Goal: Task Accomplishment & Management: Use online tool/utility

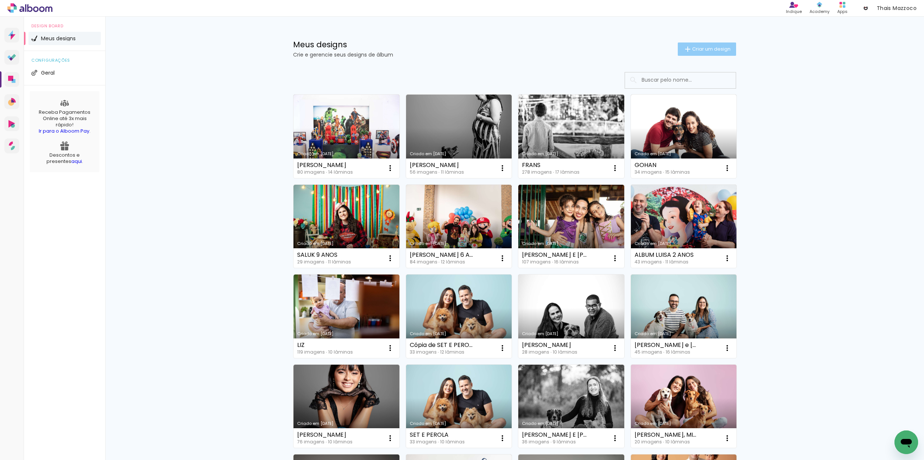
click at [703, 51] on span "Criar um design" at bounding box center [711, 49] width 38 height 5
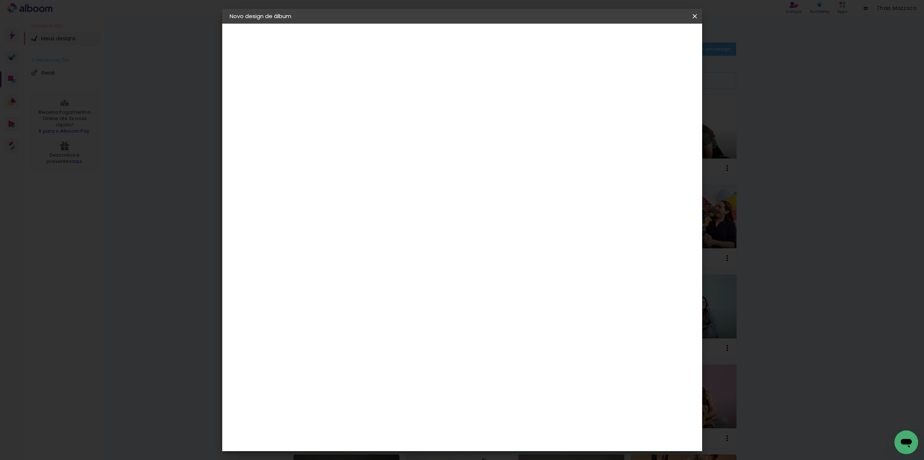
click at [350, 99] on input at bounding box center [350, 98] width 0 height 11
type input "SUN E BITCOIN"
type paper-input "SUN E BITCOIN"
click at [426, 42] on paper-button "Avançar" at bounding box center [408, 39] width 36 height 13
click at [400, 143] on input at bounding box center [369, 140] width 75 height 9
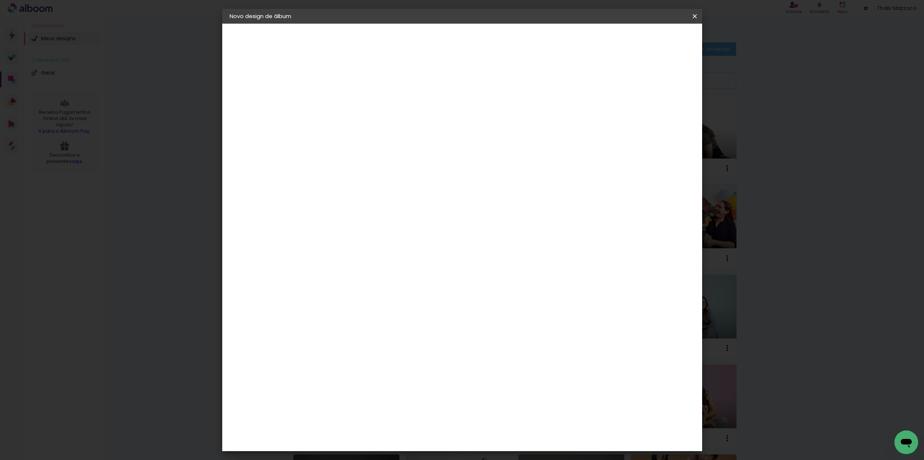
type input "GO"
type paper-input "GO"
click at [394, 170] on paper-item "Go image" at bounding box center [361, 168] width 65 height 19
click at [0, 0] on slot "Tamanho Livre" at bounding box center [0, 0] width 0 height 0
drag, startPoint x: 409, startPoint y: 170, endPoint x: 432, endPoint y: 160, distance: 24.8
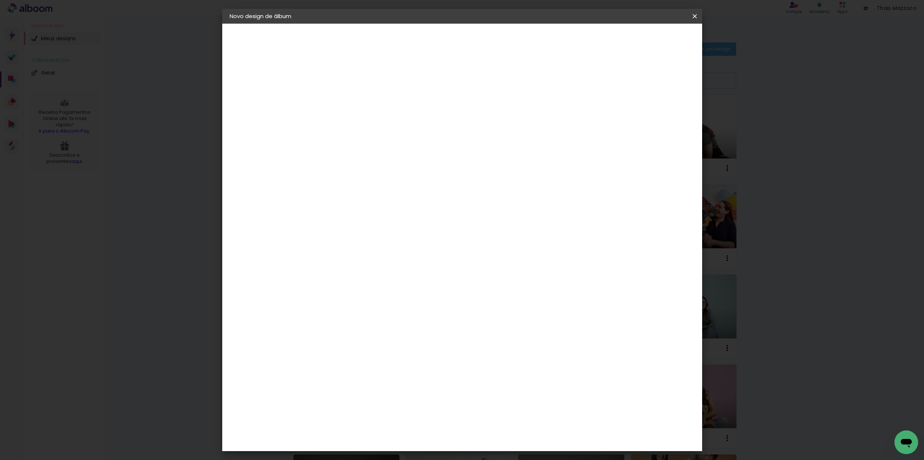
click at [394, 170] on paper-item "Go image" at bounding box center [361, 168] width 65 height 19
click at [0, 0] on slot "Avançar" at bounding box center [0, 0] width 0 height 0
click at [379, 123] on input "text" at bounding box center [364, 128] width 29 height 11
click at [0, 0] on slot "Fastbook 800g" at bounding box center [0, 0] width 0 height 0
type input "Fastbook 800g"
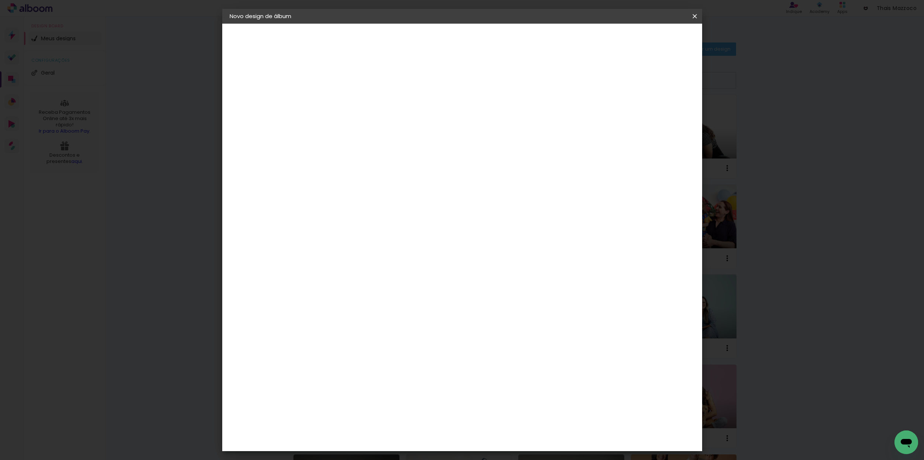
click at [400, 321] on span "20 × 20" at bounding box center [383, 333] width 34 height 24
click at [0, 0] on slot "Avançar" at bounding box center [0, 0] width 0 height 0
type input "3"
type paper-input "3"
click at [354, 76] on input "3" at bounding box center [344, 79] width 25 height 9
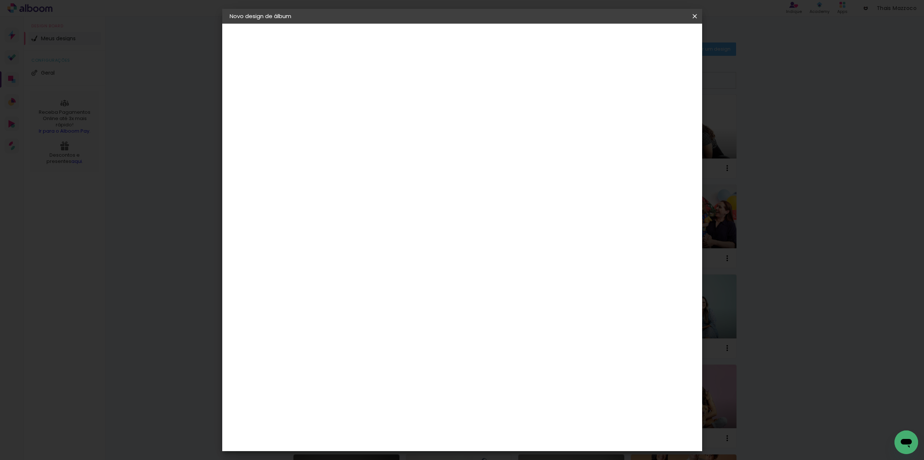
type input "4"
type paper-input "4"
click at [355, 76] on input "4" at bounding box center [344, 79] width 25 height 9
type input "5"
type paper-input "5"
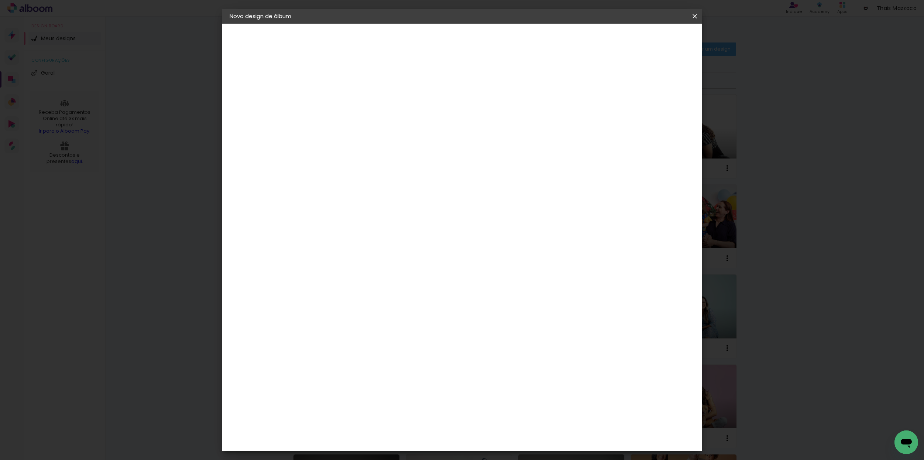
click at [354, 77] on input "5" at bounding box center [344, 79] width 25 height 9
drag, startPoint x: 640, startPoint y: 81, endPoint x: 641, endPoint y: 76, distance: 5.6
click at [613, 81] on div at bounding box center [609, 79] width 7 height 7
type paper-checkbox "on"
click at [654, 38] on span "Iniciar design" at bounding box center [638, 39] width 34 height 5
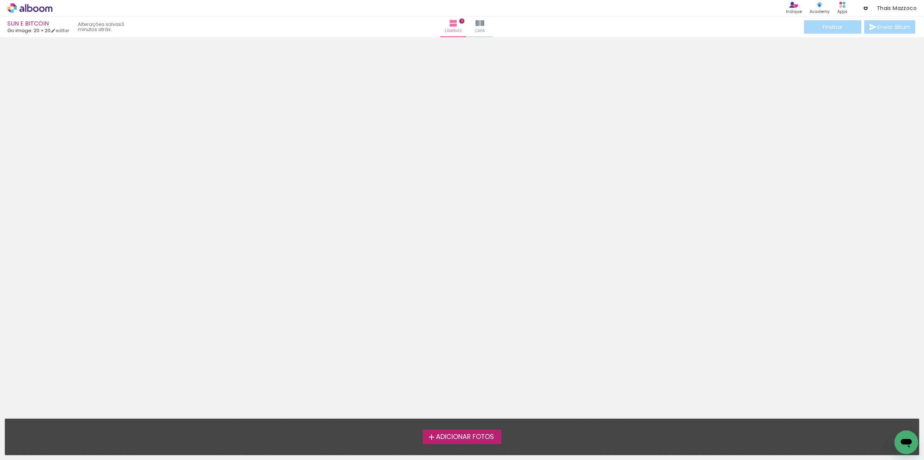
click at [465, 437] on span "Adicionar Fotos" at bounding box center [465, 436] width 58 height 7
click at [0, 0] on input "file" at bounding box center [0, 0] width 0 height 0
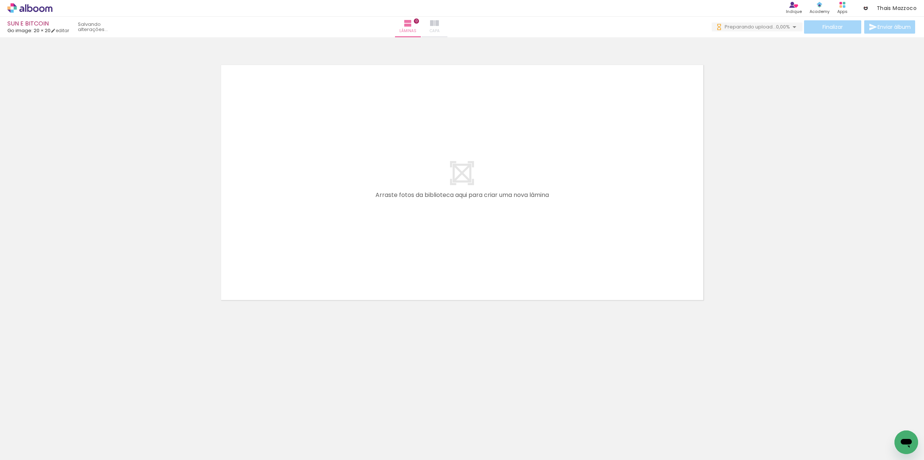
click at [440, 28] on span "Capa" at bounding box center [435, 31] width 10 height 7
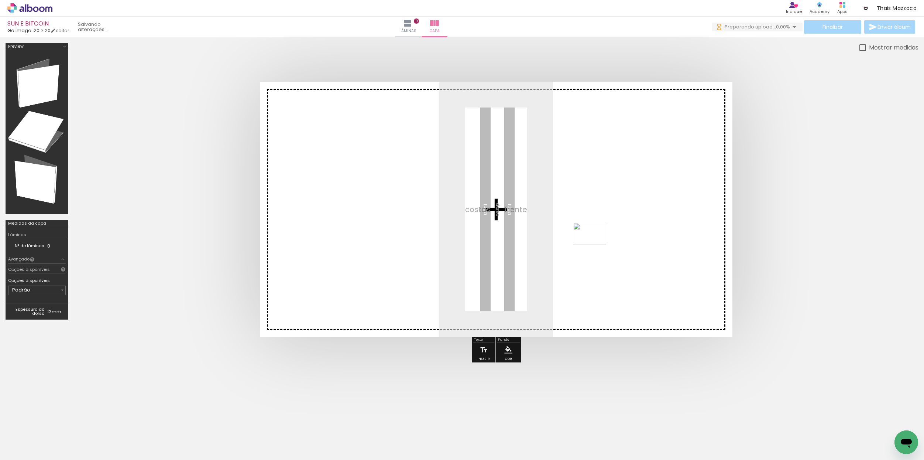
drag, startPoint x: 197, startPoint y: 440, endPoint x: 597, endPoint y: 244, distance: 445.3
click at [597, 244] on quentale-workspace at bounding box center [462, 230] width 924 height 460
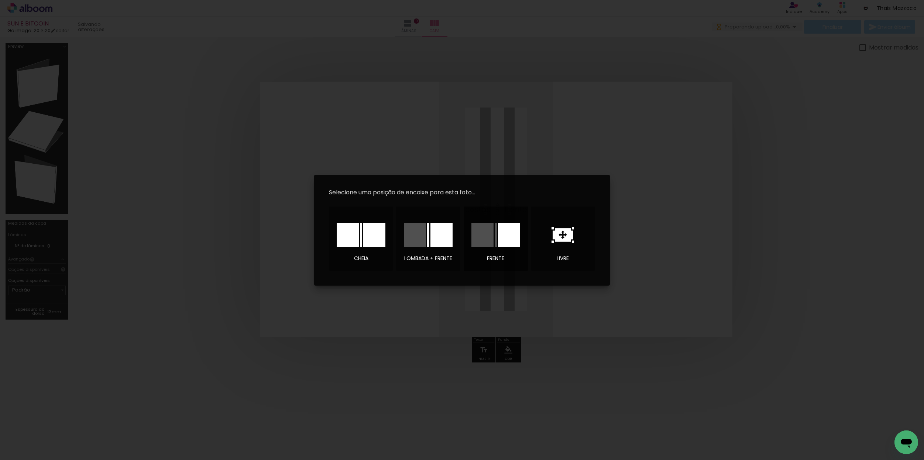
click at [506, 241] on div at bounding box center [509, 235] width 22 height 24
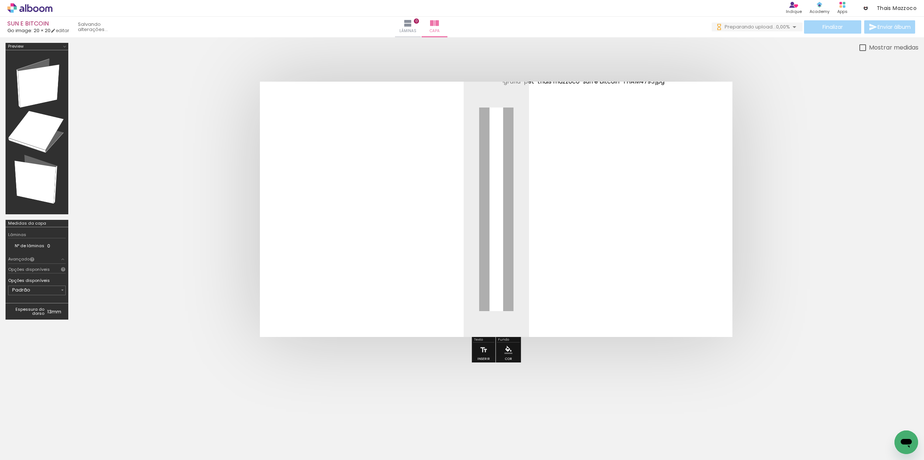
scroll to position [0, 551]
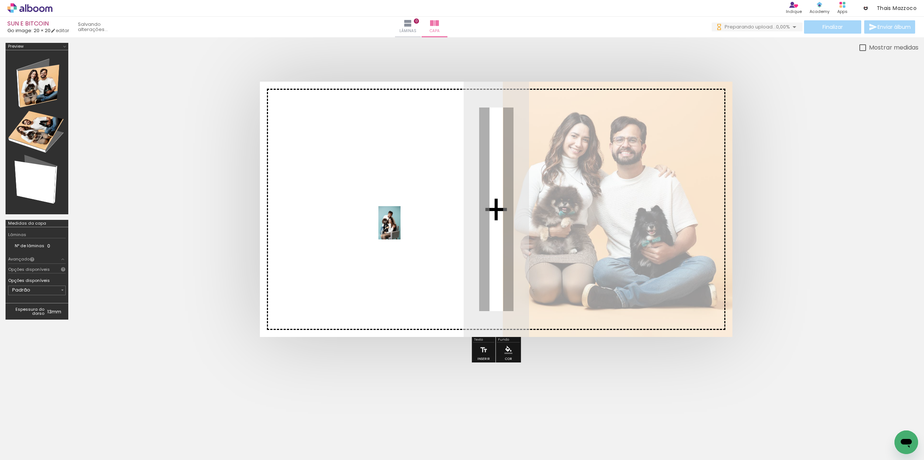
drag, startPoint x: 480, startPoint y: 437, endPoint x: 397, endPoint y: 230, distance: 223.2
click at [397, 230] on quentale-workspace at bounding box center [462, 230] width 924 height 460
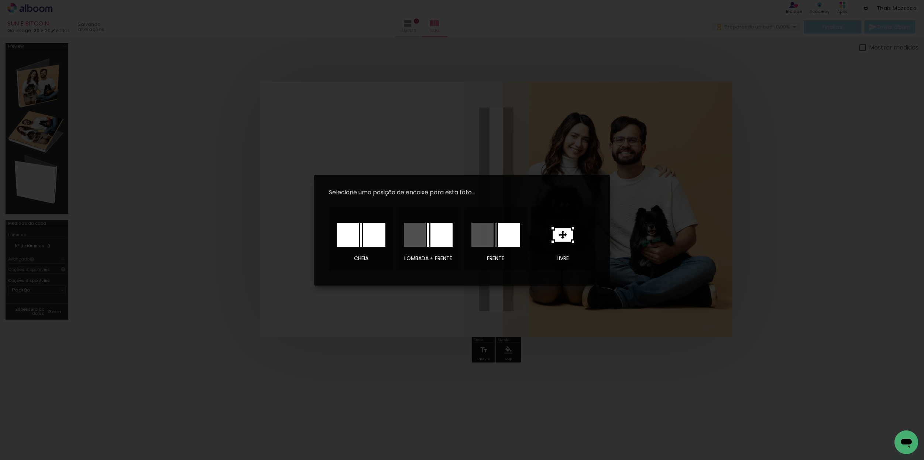
click at [567, 236] on icon at bounding box center [563, 234] width 20 height 13
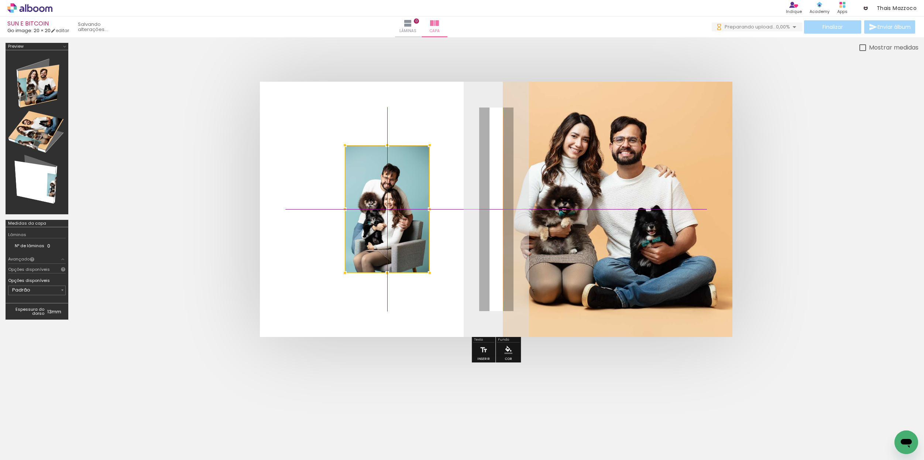
drag, startPoint x: 460, startPoint y: 238, endPoint x: 353, endPoint y: 239, distance: 107.8
click at [352, 239] on div at bounding box center [387, 209] width 85 height 128
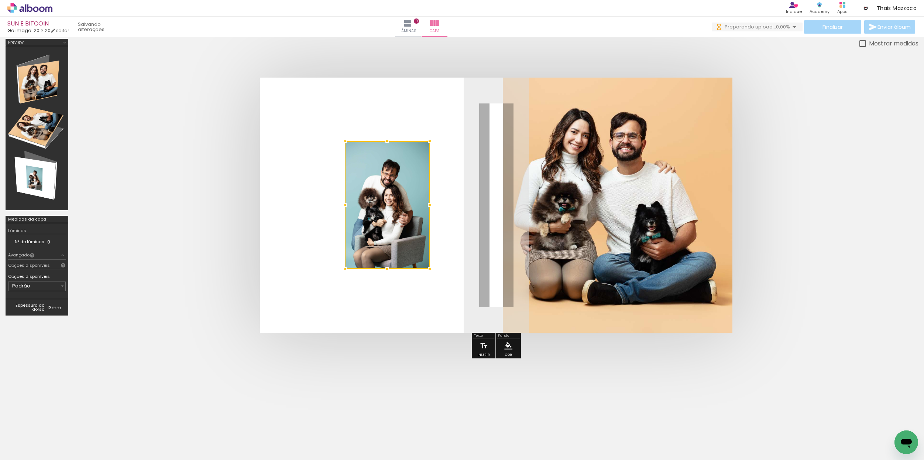
scroll to position [8, 0]
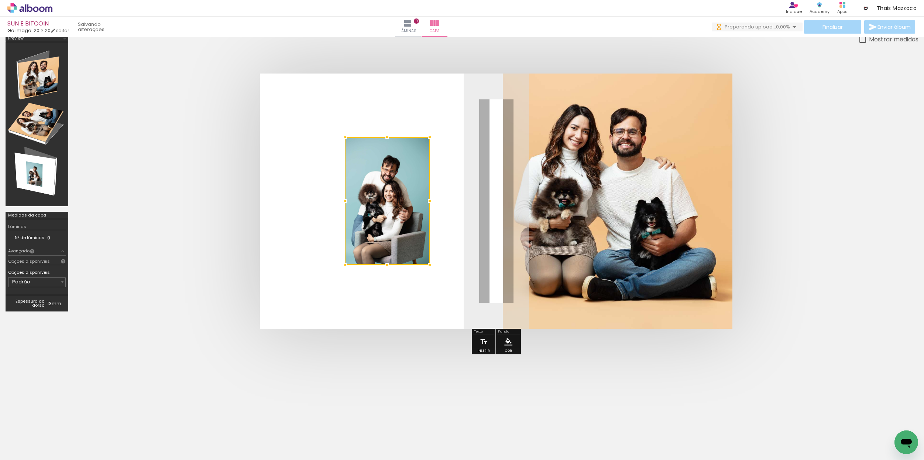
click at [622, 215] on quentale-photo at bounding box center [618, 200] width 230 height 255
click at [416, 32] on span "Lâminas" at bounding box center [407, 31] width 17 height 7
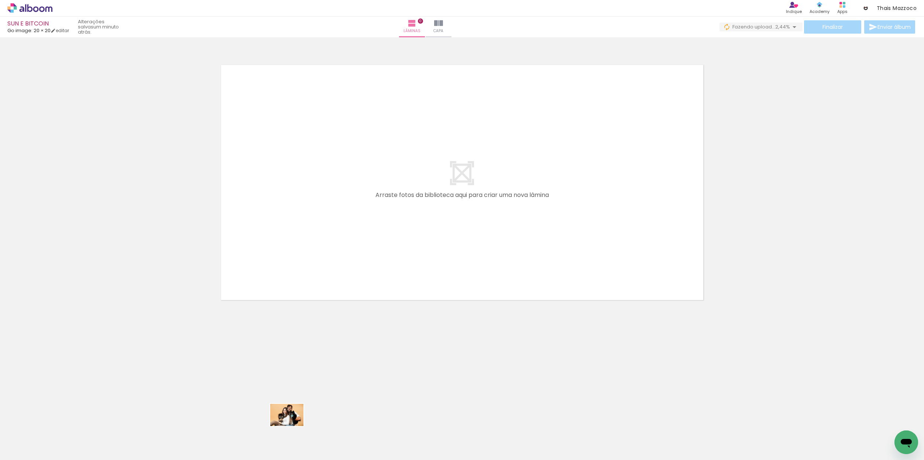
drag, startPoint x: 250, startPoint y: 433, endPoint x: 291, endPoint y: 430, distance: 41.1
click at [0, 0] on slot at bounding box center [0, 0] width 0 height 0
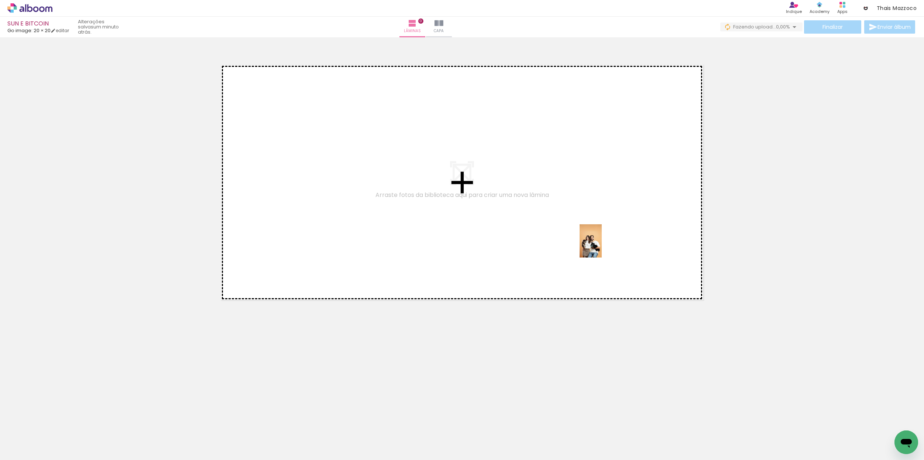
drag, startPoint x: 571, startPoint y: 442, endPoint x: 629, endPoint y: 248, distance: 203.2
click at [598, 248] on quentale-workspace at bounding box center [462, 230] width 924 height 460
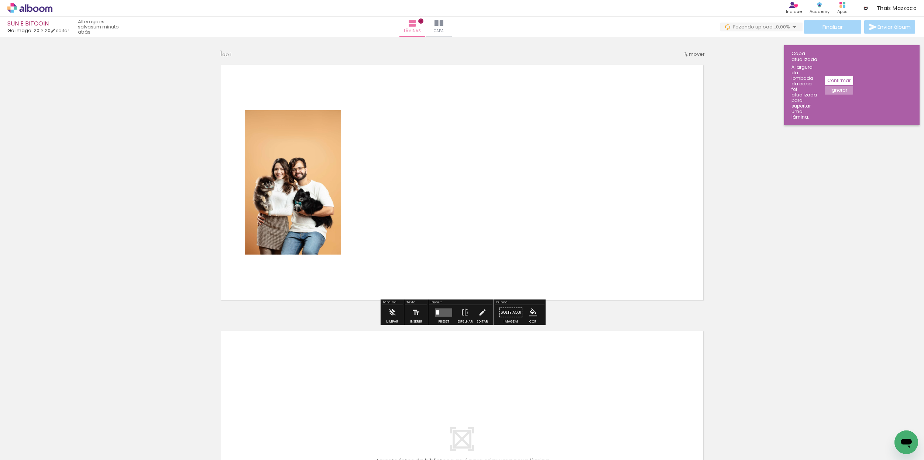
click at [442, 315] on quentale-layouter at bounding box center [443, 312] width 17 height 8
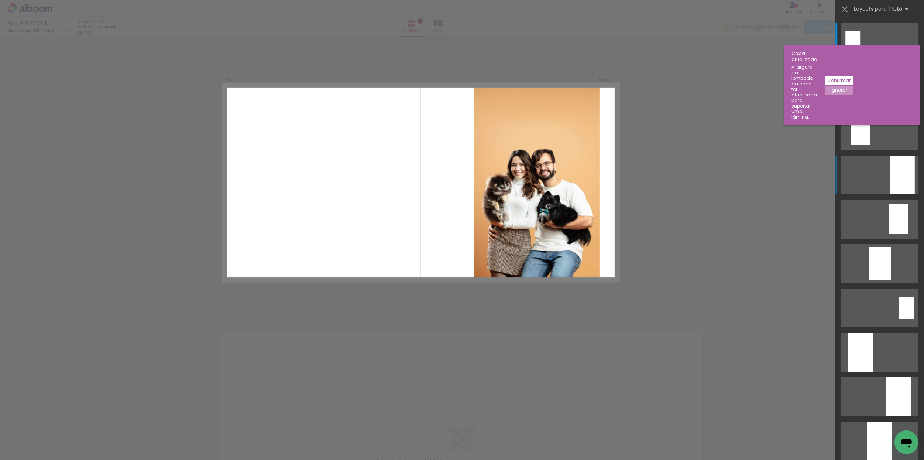
click at [881, 61] on quentale-layouter at bounding box center [880, 42] width 78 height 39
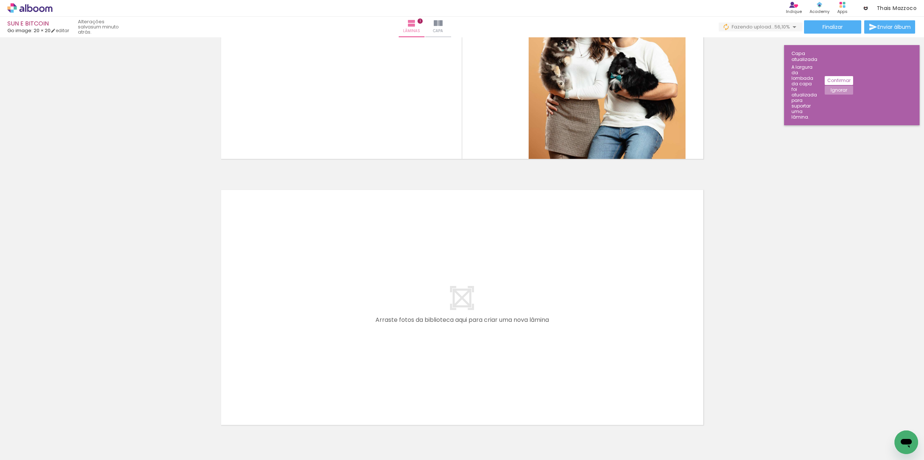
scroll to position [155, 0]
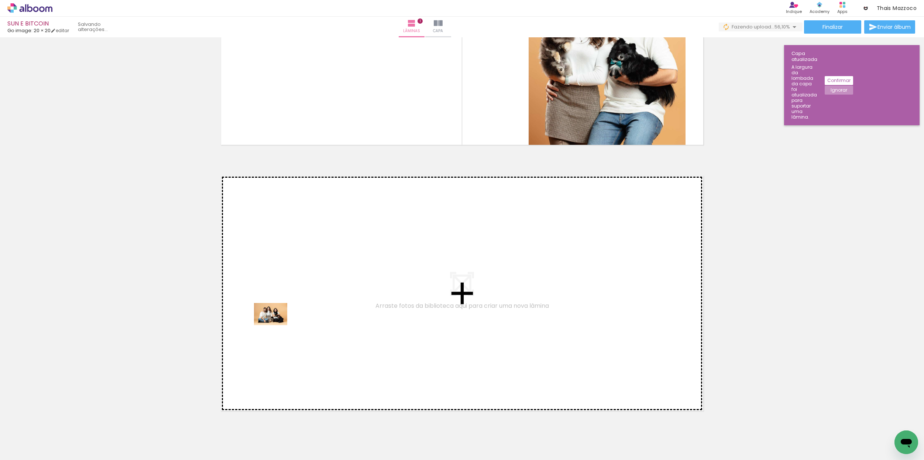
drag, startPoint x: 83, startPoint y: 433, endPoint x: 284, endPoint y: 323, distance: 228.7
click at [284, 323] on quentale-workspace at bounding box center [462, 230] width 924 height 460
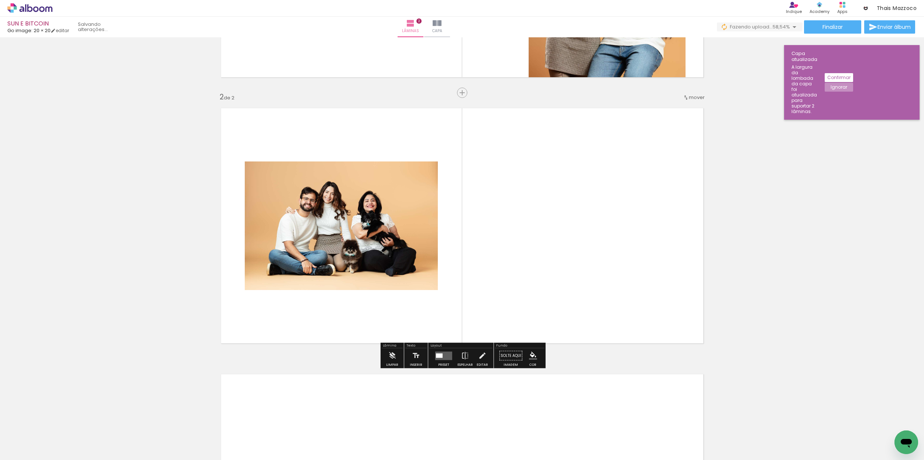
scroll to position [223, 0]
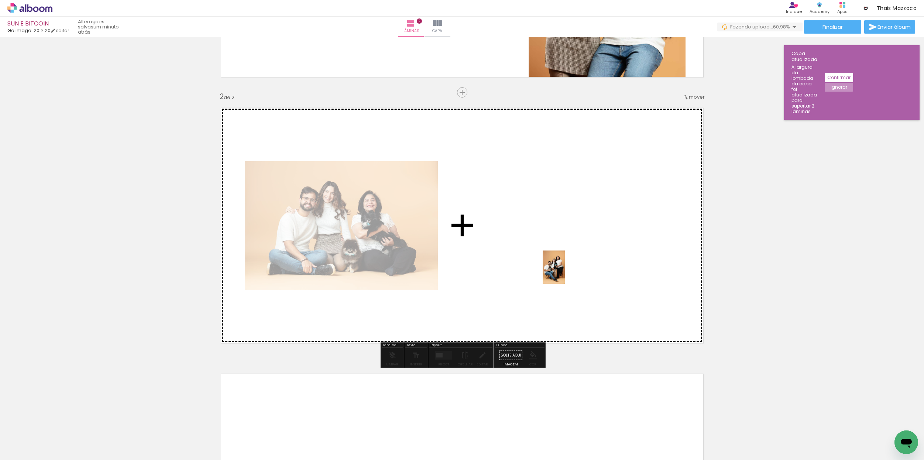
drag, startPoint x: 137, startPoint y: 429, endPoint x: 596, endPoint y: 259, distance: 489.2
click at [607, 258] on quentale-workspace at bounding box center [462, 230] width 924 height 460
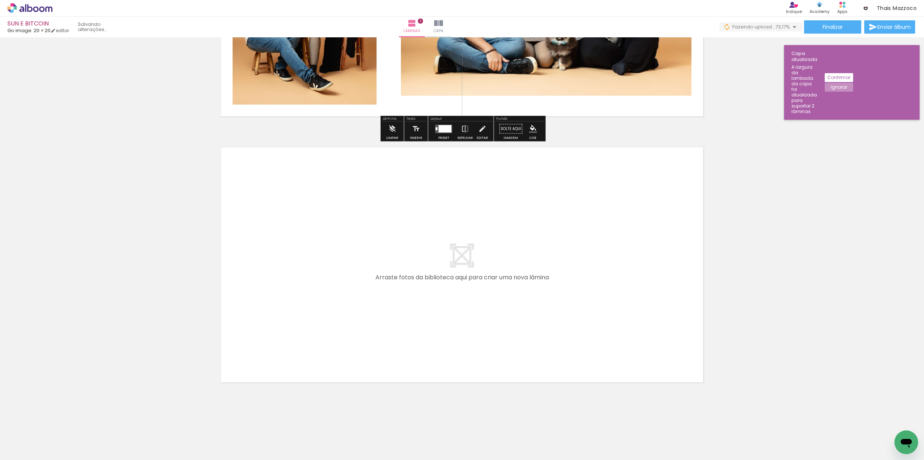
scroll to position [450, 0]
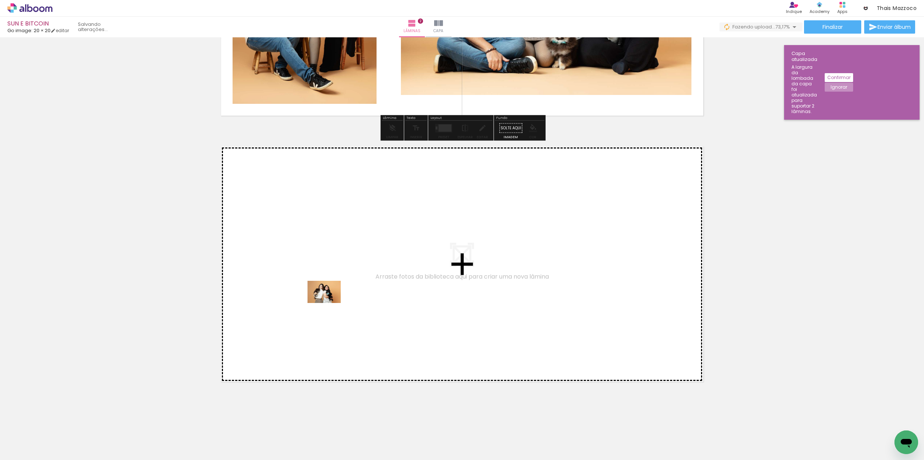
drag, startPoint x: 159, startPoint y: 440, endPoint x: 338, endPoint y: 302, distance: 226.2
click at [338, 302] on quentale-workspace at bounding box center [462, 230] width 924 height 460
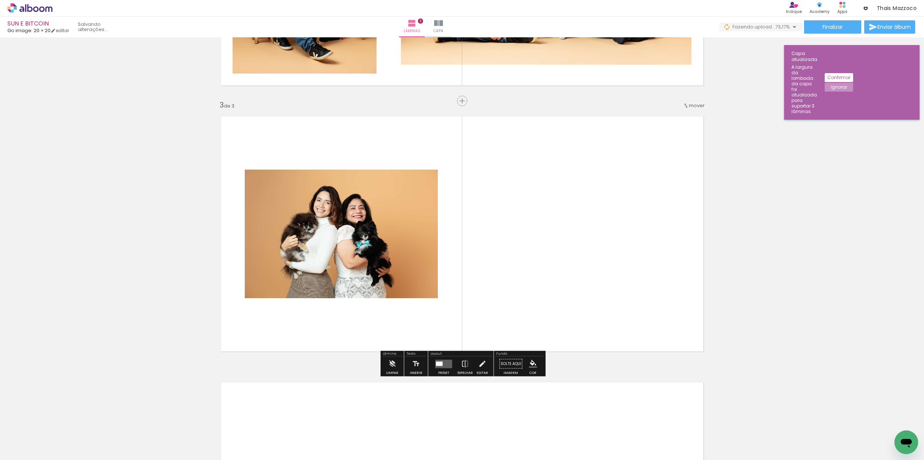
scroll to position [489, 0]
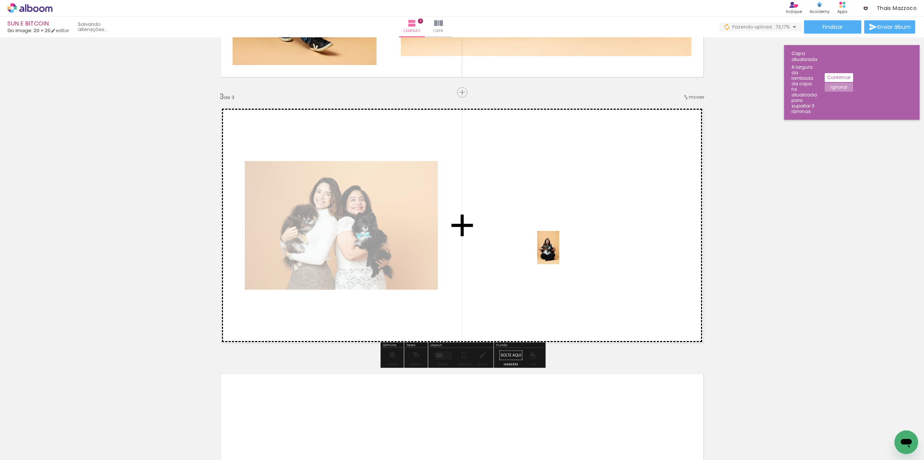
drag, startPoint x: 299, startPoint y: 426, endPoint x: 544, endPoint y: 260, distance: 295.7
click at [558, 254] on quentale-workspace at bounding box center [462, 230] width 924 height 460
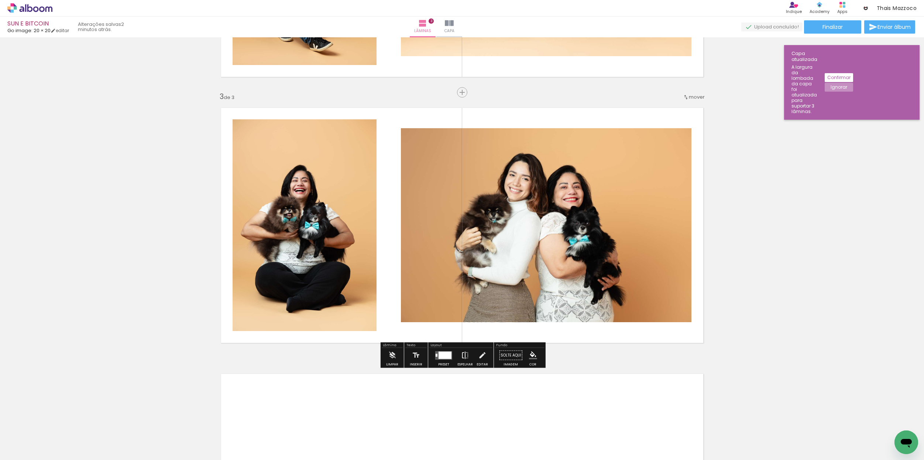
click at [463, 354] on iron-icon at bounding box center [465, 355] width 8 height 15
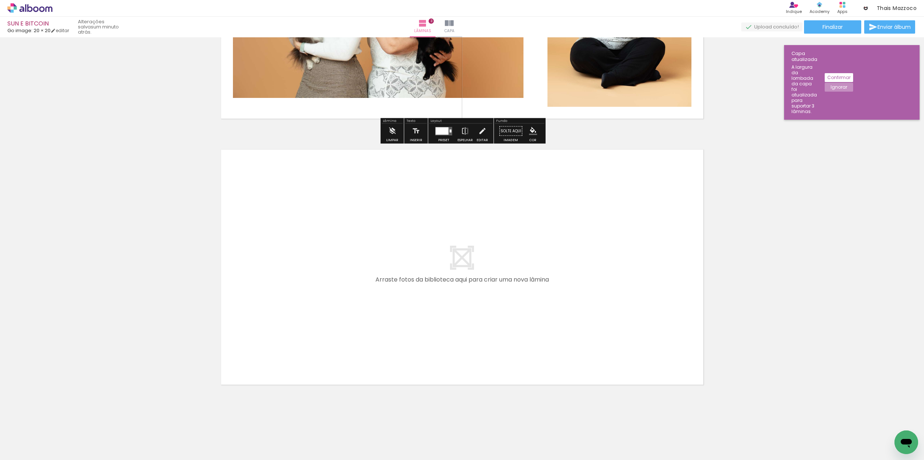
scroll to position [716, 0]
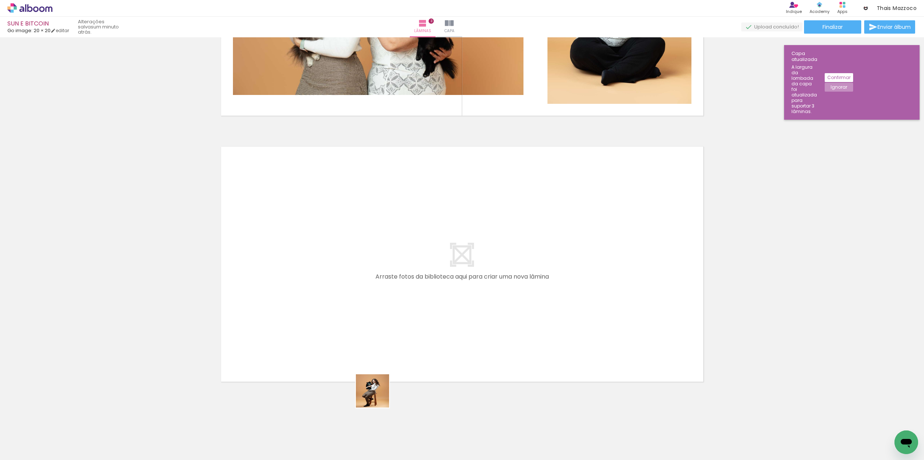
drag, startPoint x: 326, startPoint y: 437, endPoint x: 470, endPoint y: 328, distance: 180.5
click at [470, 328] on quentale-workspace at bounding box center [462, 230] width 924 height 460
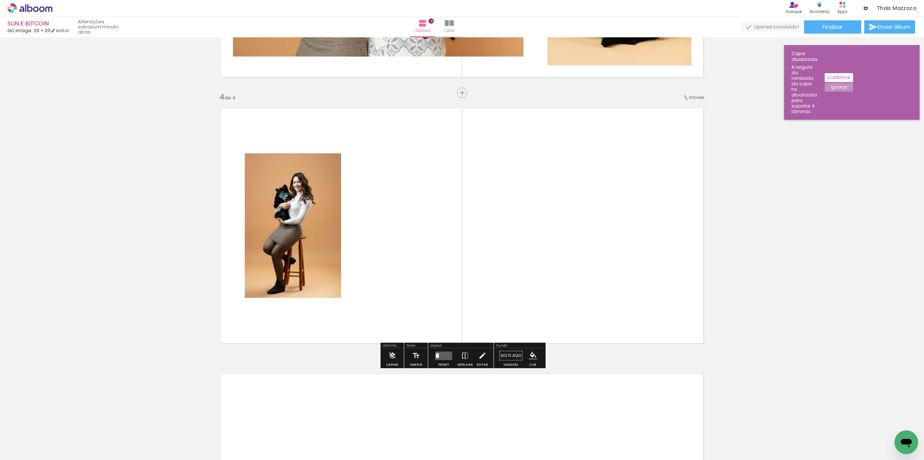
scroll to position [755, 0]
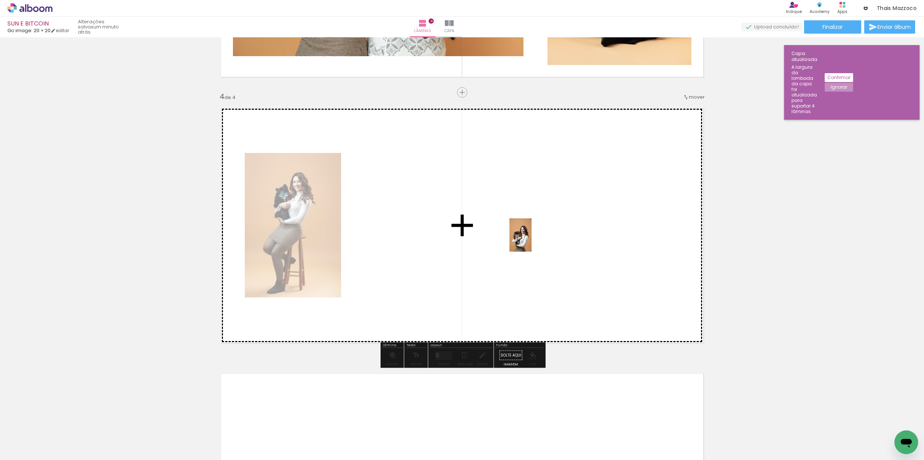
drag, startPoint x: 384, startPoint y: 404, endPoint x: 530, endPoint y: 244, distance: 216.1
click at [531, 241] on quentale-workspace at bounding box center [462, 230] width 924 height 460
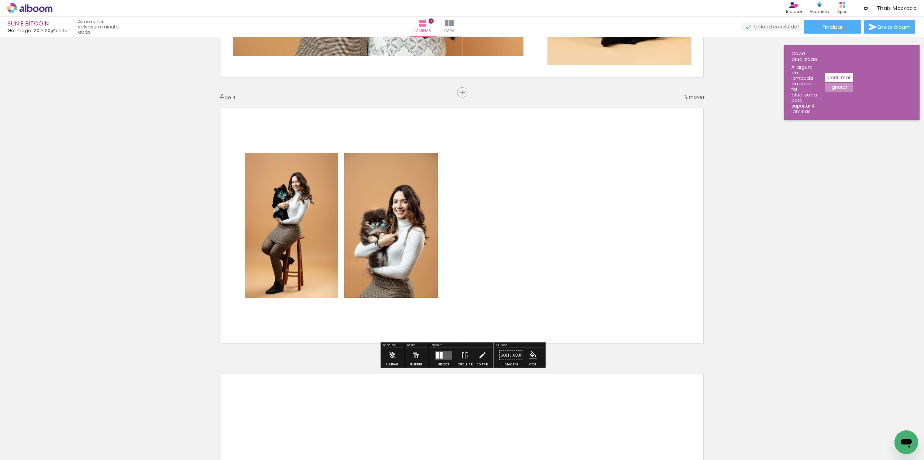
click at [440, 354] on div at bounding box center [441, 354] width 3 height 7
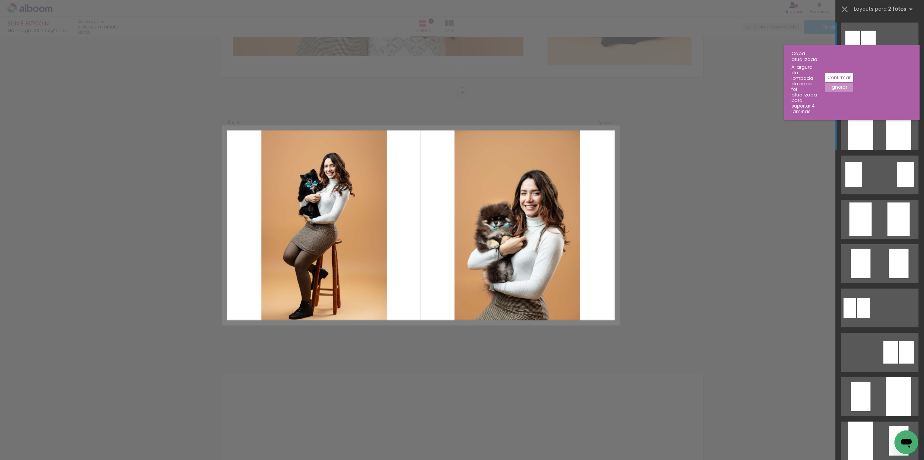
click at [884, 61] on quentale-layouter at bounding box center [880, 42] width 78 height 39
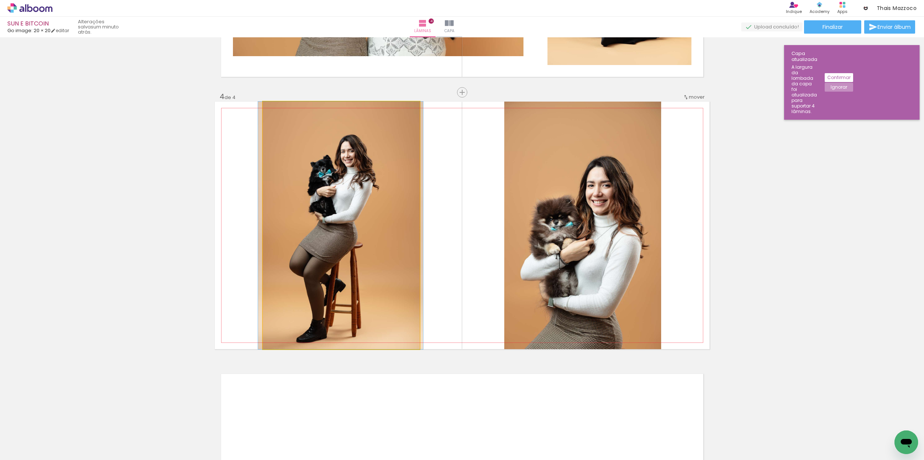
drag, startPoint x: 323, startPoint y: 254, endPoint x: 327, endPoint y: 241, distance: 14.1
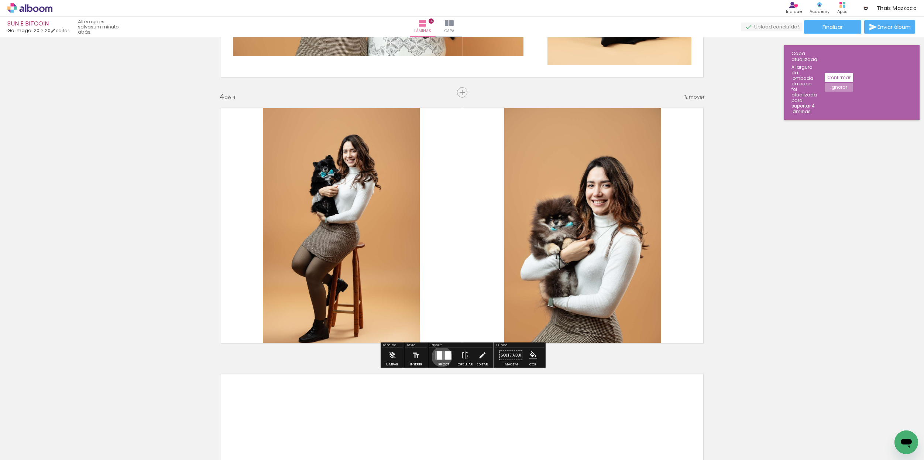
click at [439, 356] on div at bounding box center [440, 355] width 6 height 8
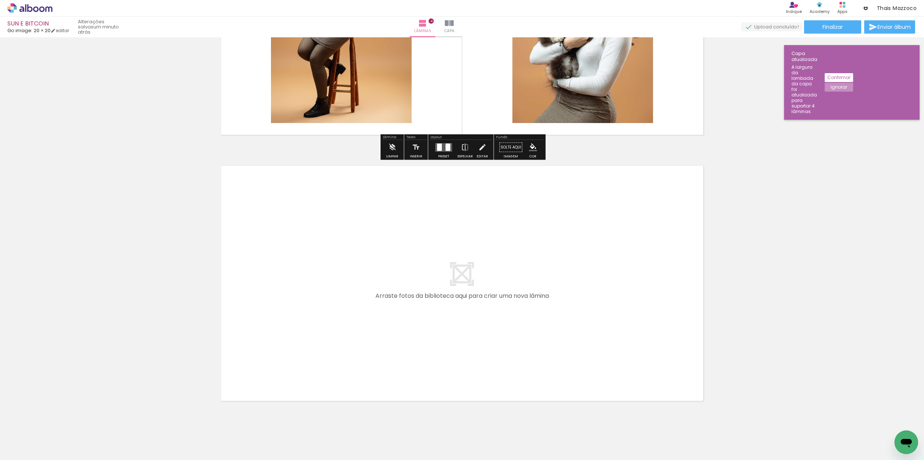
scroll to position [963, 0]
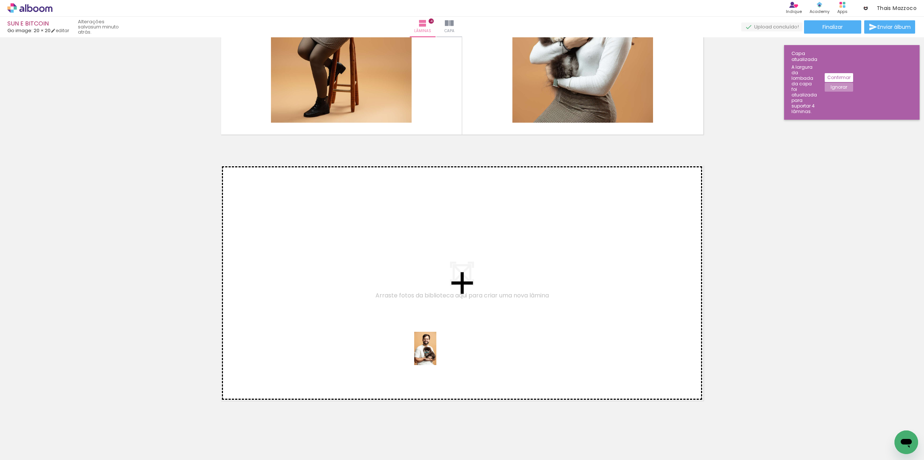
drag, startPoint x: 490, startPoint y: 431, endPoint x: 432, endPoint y: 345, distance: 104.0
click at [432, 345] on quentale-workspace at bounding box center [462, 230] width 924 height 460
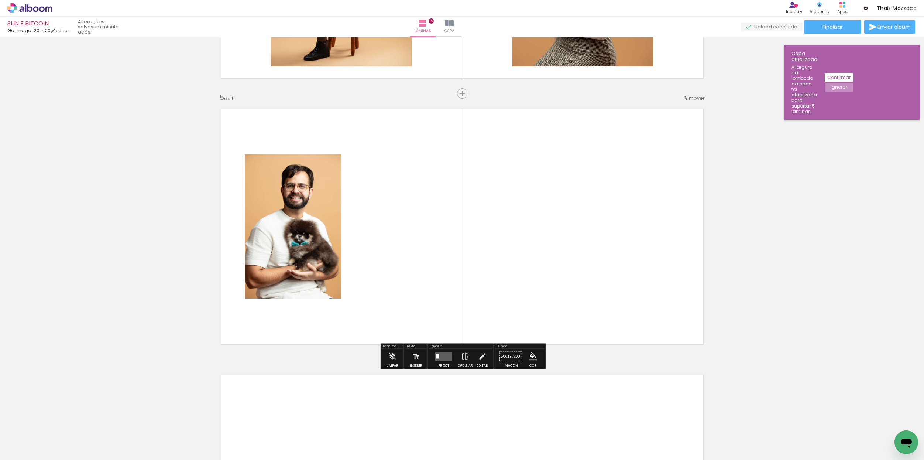
scroll to position [1020, 0]
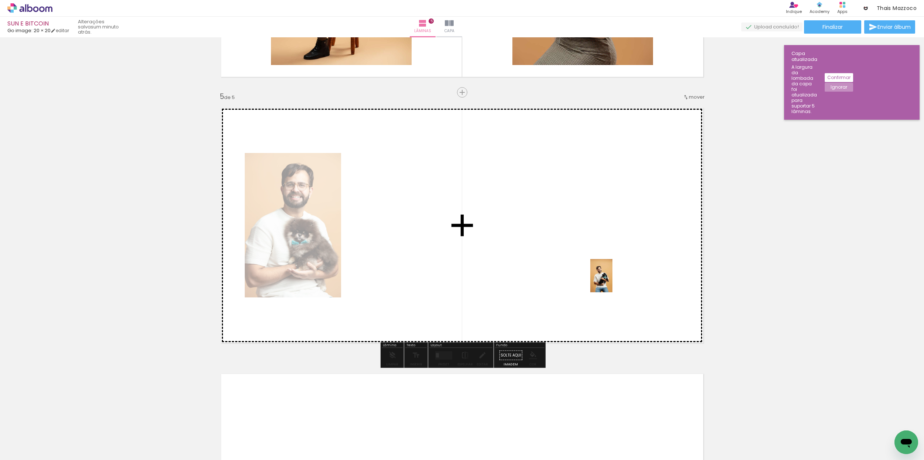
drag, startPoint x: 536, startPoint y: 425, endPoint x: 606, endPoint y: 283, distance: 158.5
click at [613, 281] on quentale-workspace at bounding box center [462, 230] width 924 height 460
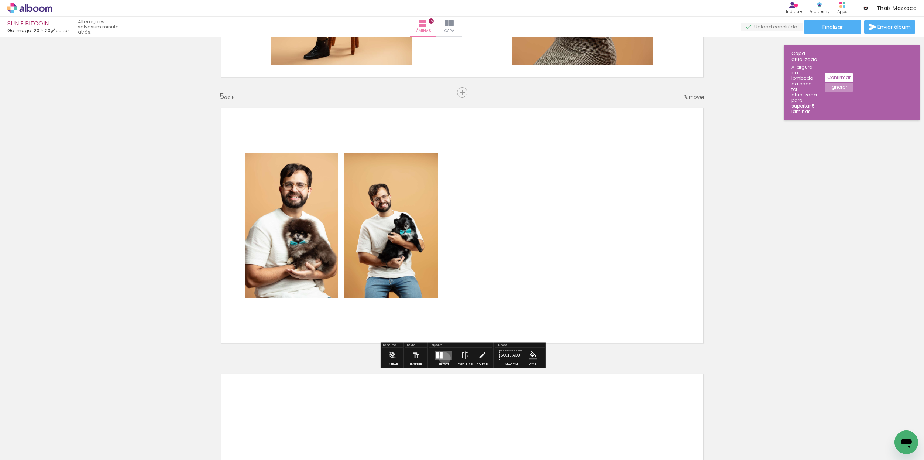
drag, startPoint x: 443, startPoint y: 358, endPoint x: 454, endPoint y: 354, distance: 11.8
click at [444, 358] on quentale-layouter at bounding box center [443, 355] width 17 height 8
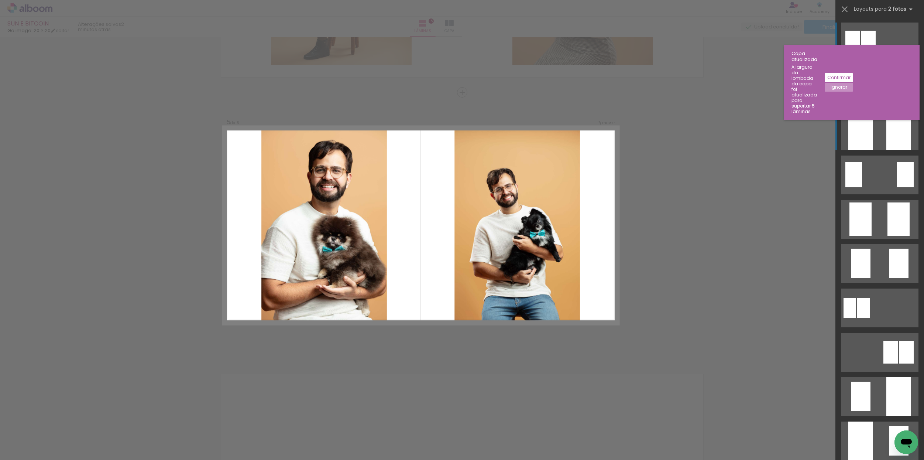
click at [885, 61] on quentale-layouter at bounding box center [880, 42] width 78 height 39
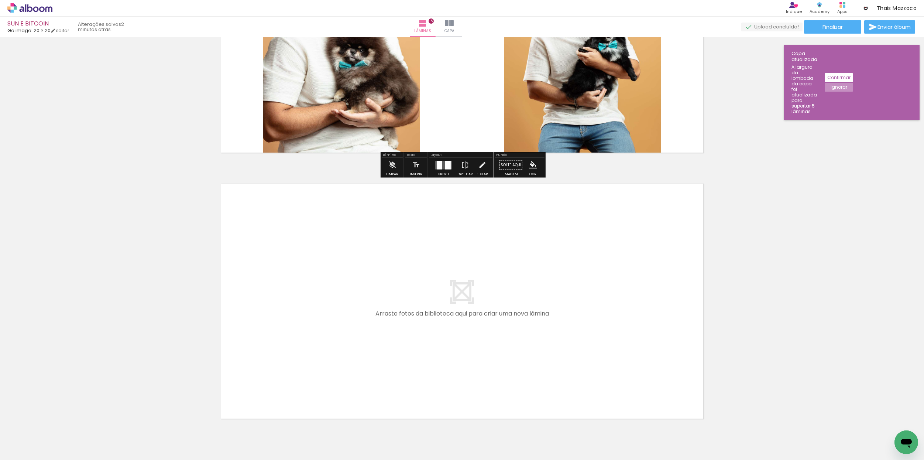
scroll to position [1248, 0]
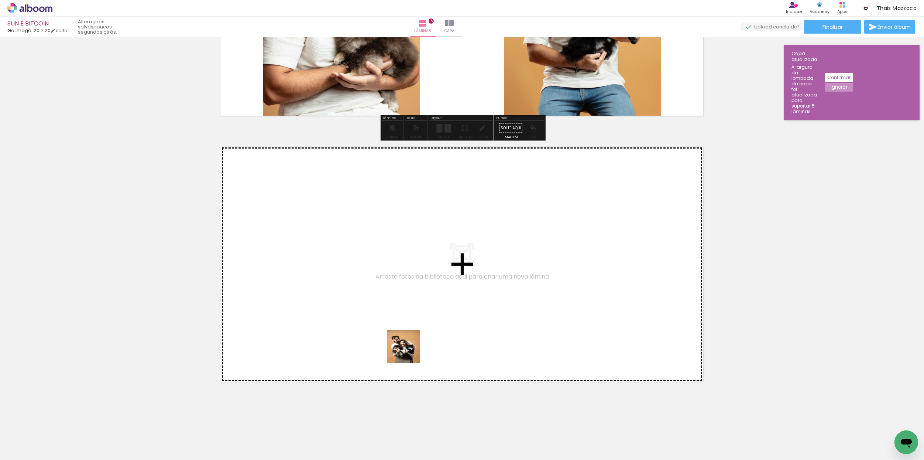
click at [413, 315] on quentale-workspace at bounding box center [462, 230] width 924 height 460
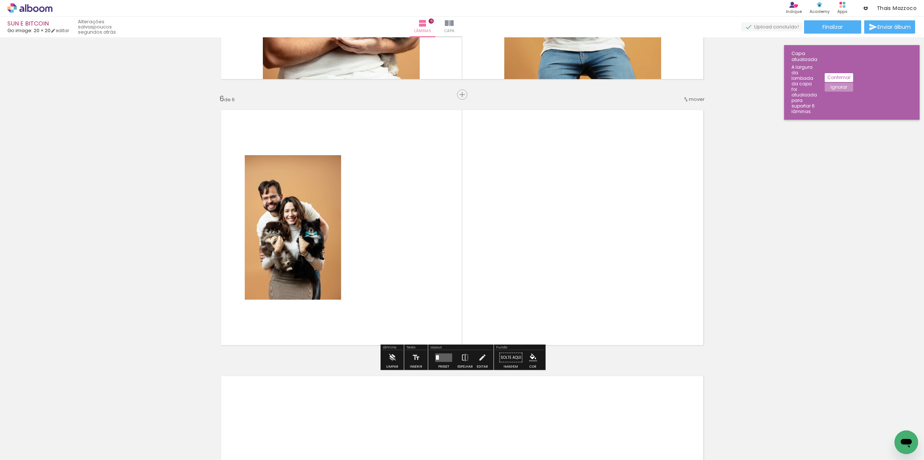
scroll to position [1286, 0]
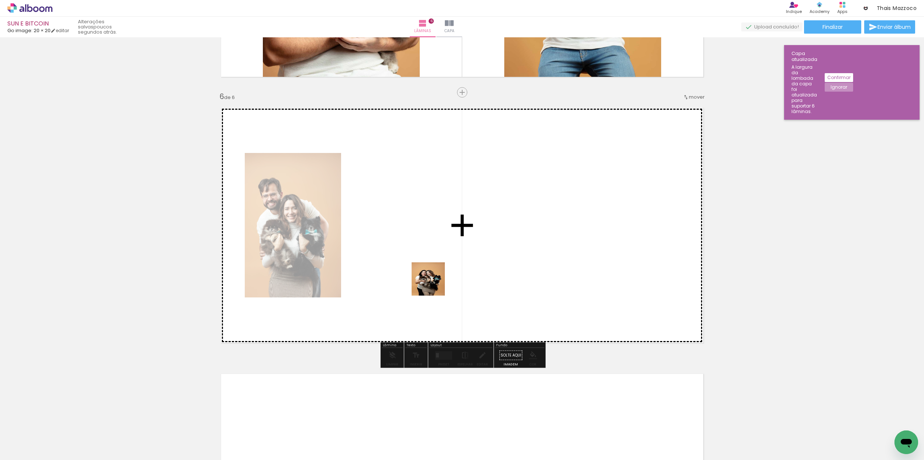
drag, startPoint x: 437, startPoint y: 374, endPoint x: 435, endPoint y: 248, distance: 125.9
click at [435, 248] on quentale-workspace at bounding box center [462, 230] width 924 height 460
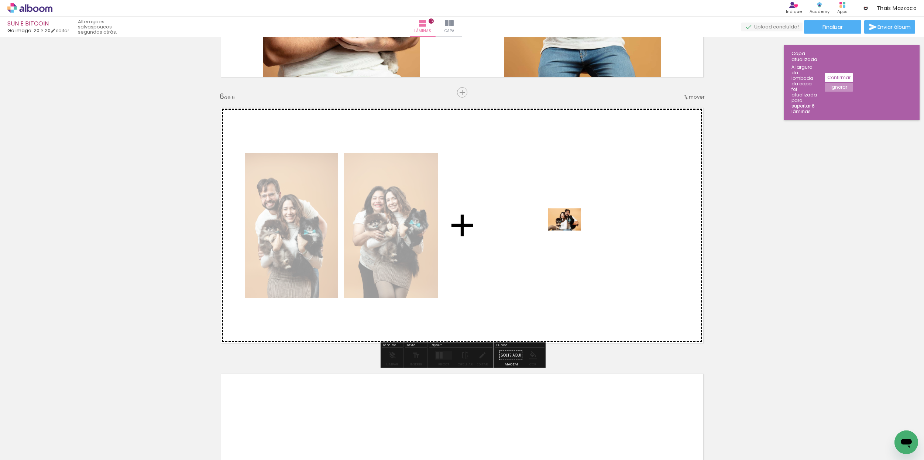
drag, startPoint x: 309, startPoint y: 371, endPoint x: 566, endPoint y: 230, distance: 293.8
click at [566, 230] on quentale-workspace at bounding box center [462, 230] width 924 height 460
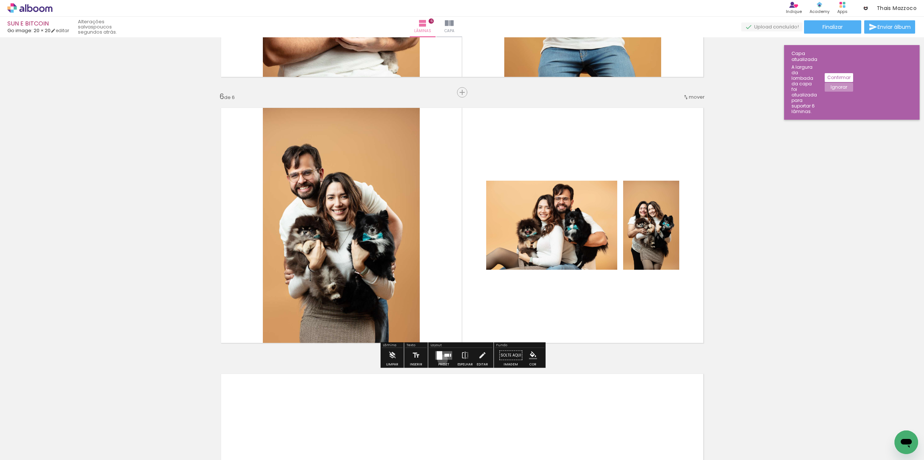
click at [440, 359] on div at bounding box center [444, 355] width 20 height 15
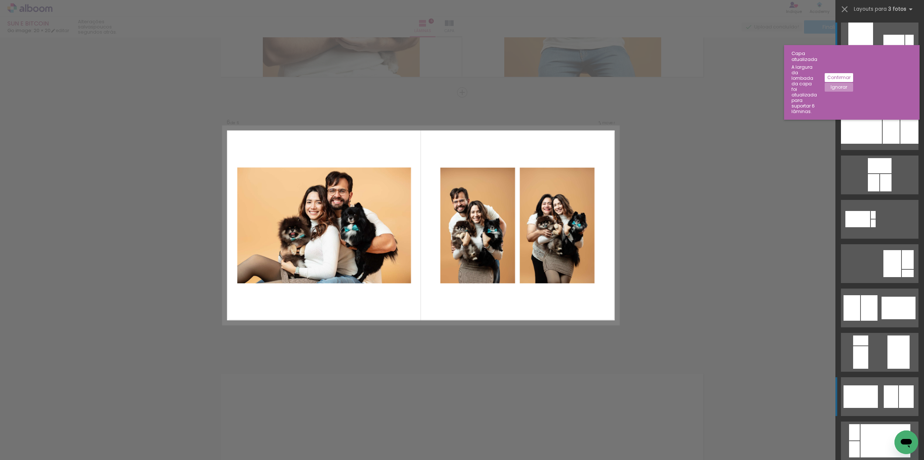
click at [872, 61] on div at bounding box center [860, 42] width 25 height 39
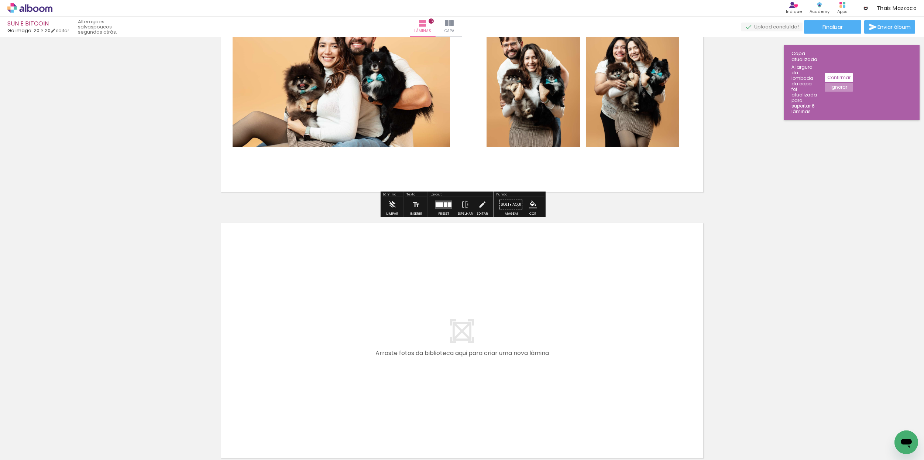
scroll to position [1438, 0]
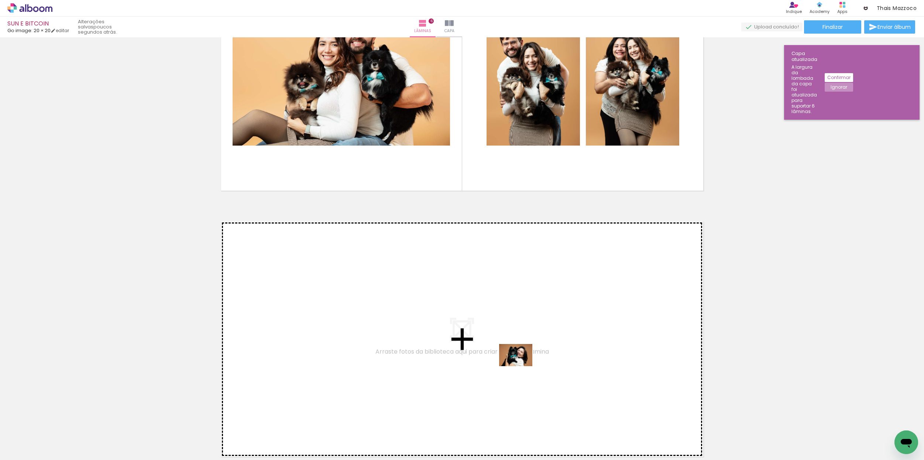
drag, startPoint x: 614, startPoint y: 440, endPoint x: 516, endPoint y: 364, distance: 123.9
click at [516, 364] on quentale-workspace at bounding box center [462, 230] width 924 height 460
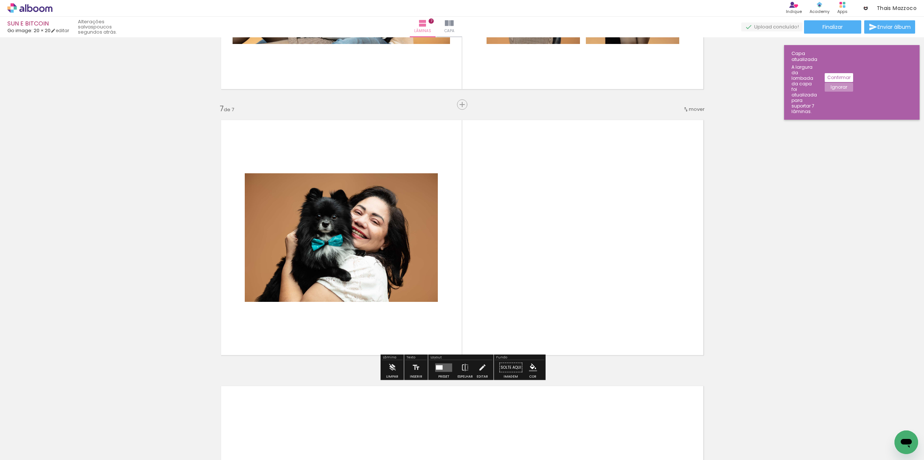
scroll to position [1552, 0]
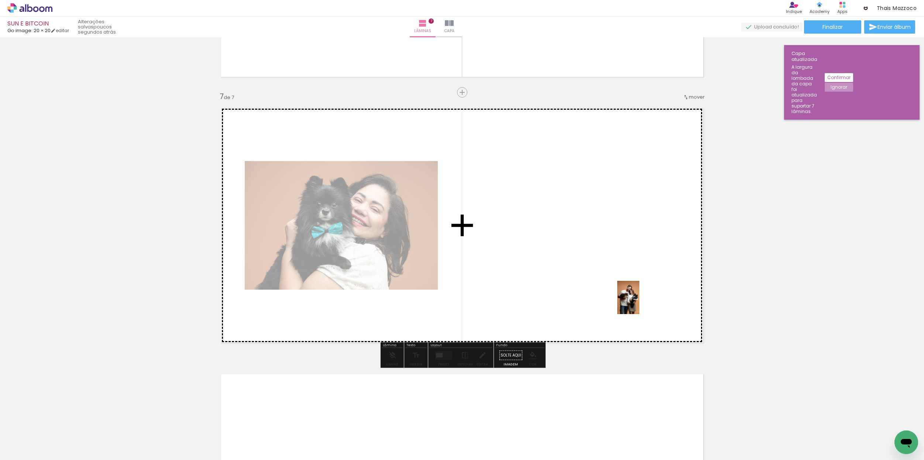
drag, startPoint x: 657, startPoint y: 435, endPoint x: 645, endPoint y: 333, distance: 103.4
click at [639, 304] on quentale-workspace at bounding box center [462, 230] width 924 height 460
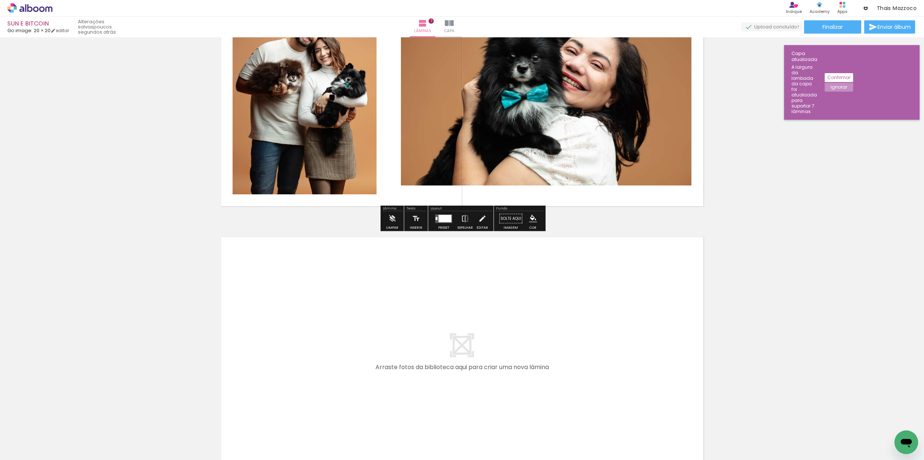
scroll to position [1704, 0]
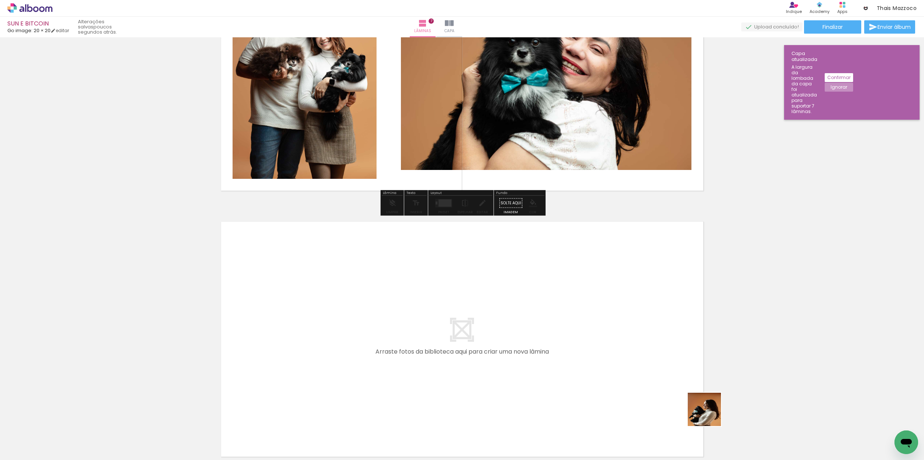
drag, startPoint x: 737, startPoint y: 433, endPoint x: 562, endPoint y: 337, distance: 199.0
click at [562, 337] on quentale-workspace at bounding box center [462, 230] width 924 height 460
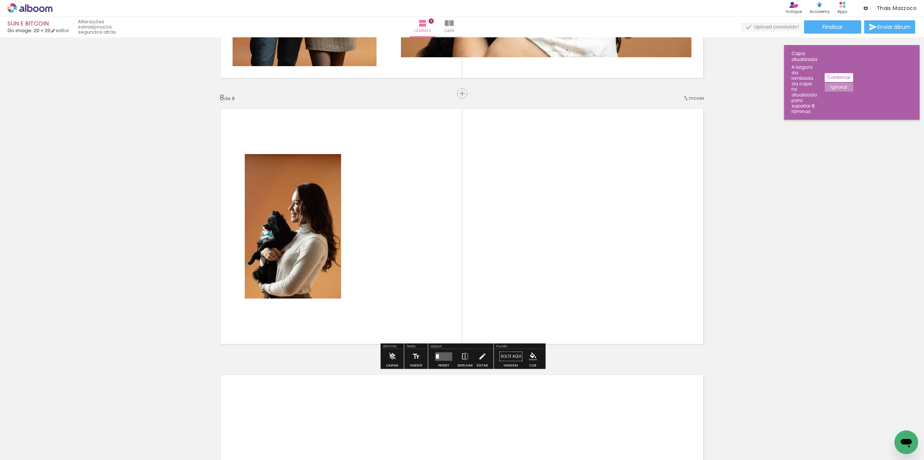
scroll to position [1818, 0]
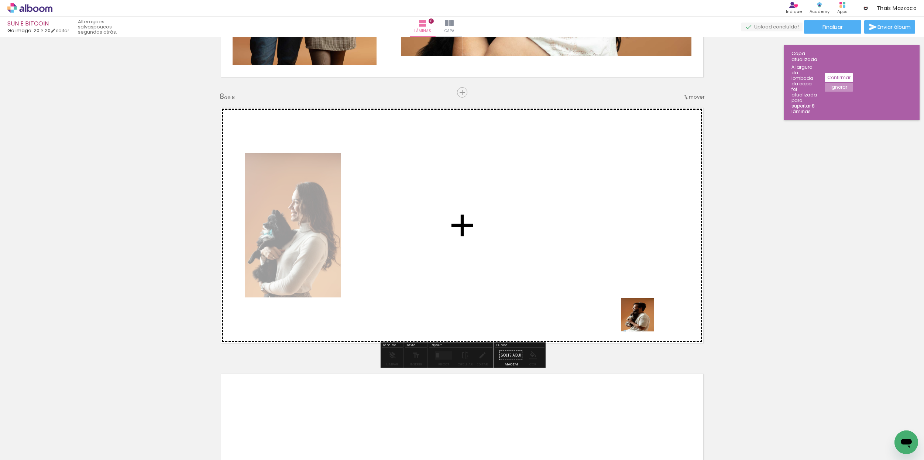
drag, startPoint x: 757, startPoint y: 411, endPoint x: 626, endPoint y: 326, distance: 156.0
click at [610, 271] on quentale-workspace at bounding box center [462, 230] width 924 height 460
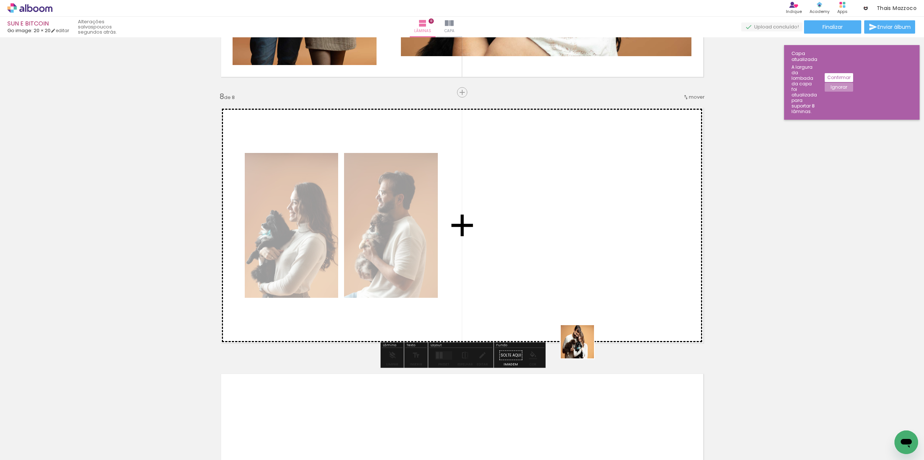
drag, startPoint x: 686, startPoint y: 431, endPoint x: 468, endPoint y: 268, distance: 272.6
click at [457, 267] on quentale-workspace at bounding box center [462, 230] width 924 height 460
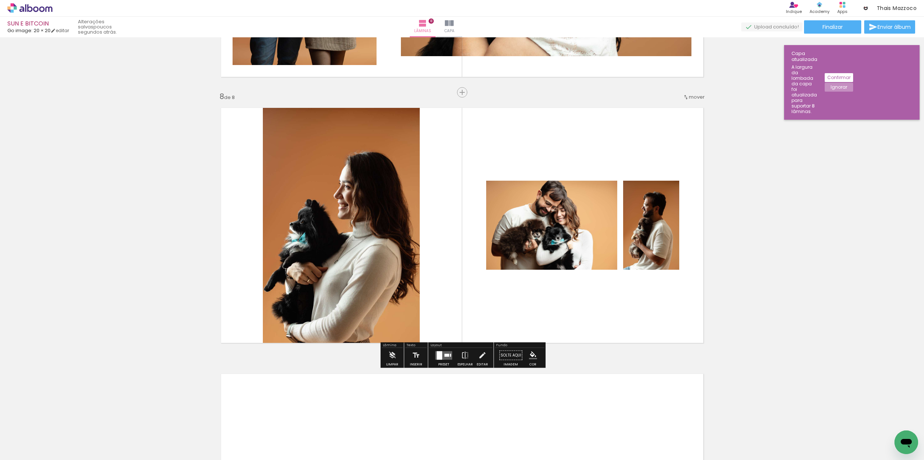
click at [443, 359] on quentale-layouter at bounding box center [443, 355] width 17 height 8
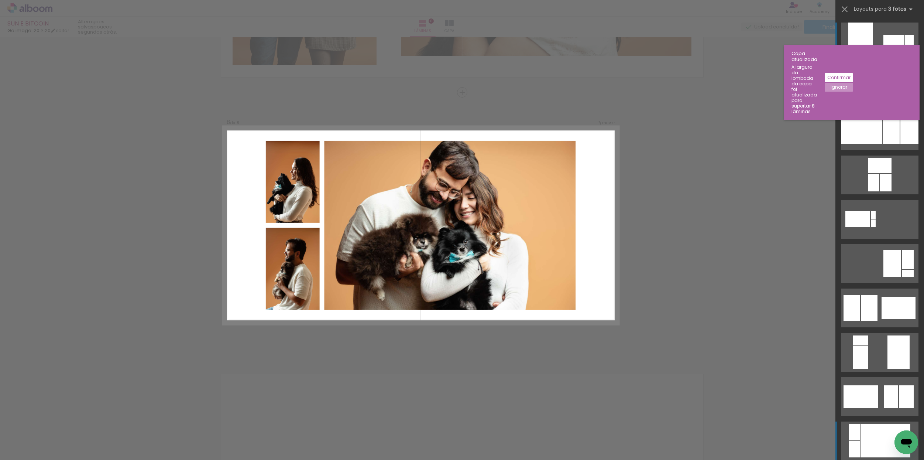
click at [878, 98] on div at bounding box center [896, 86] width 36 height 24
click at [867, 61] on div at bounding box center [860, 42] width 25 height 39
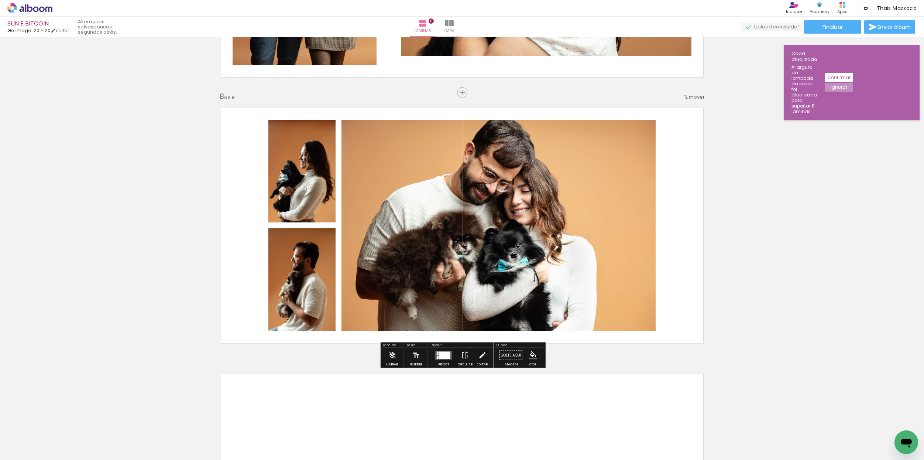
click at [462, 358] on iron-icon at bounding box center [465, 355] width 8 height 15
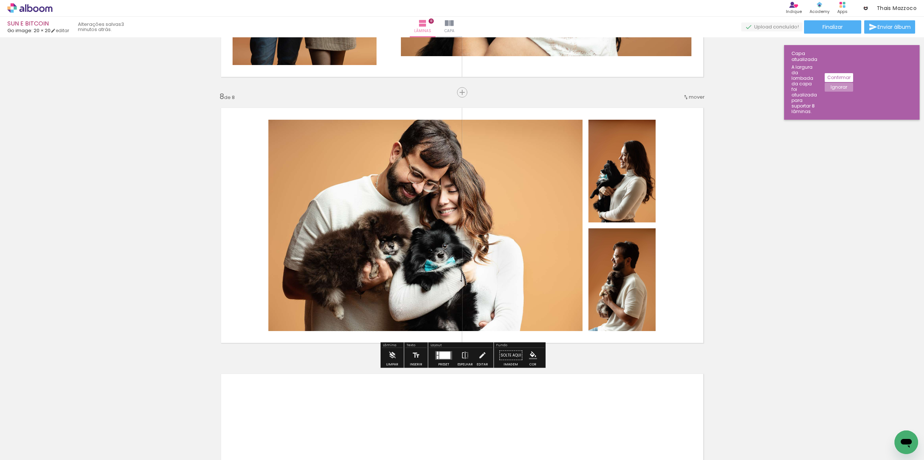
click at [443, 357] on div at bounding box center [444, 354] width 11 height 7
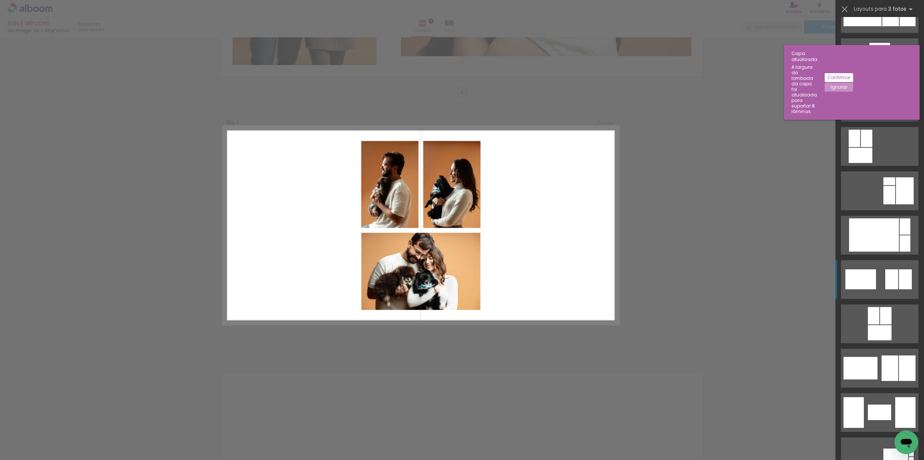
scroll to position [889, 0]
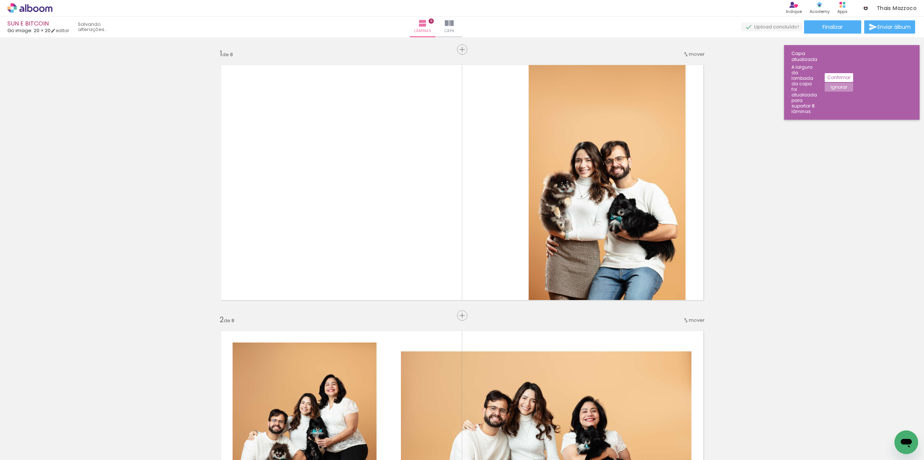
scroll to position [889, 0]
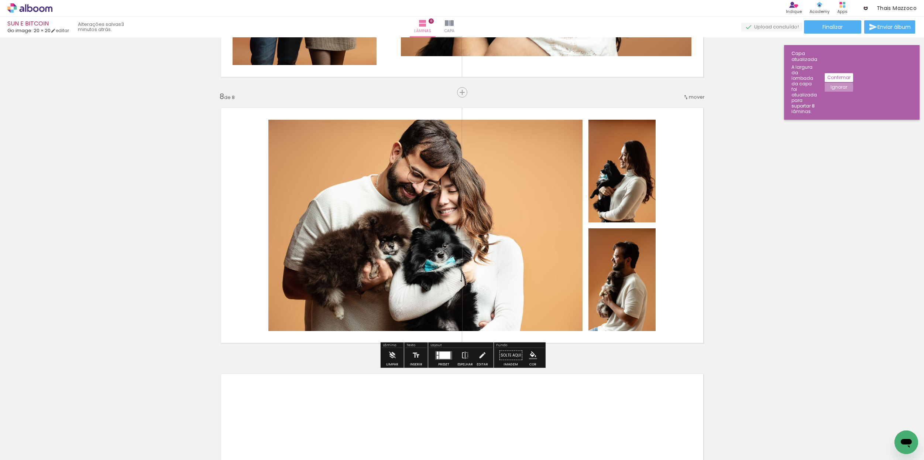
click at [442, 359] on div at bounding box center [444, 355] width 20 height 15
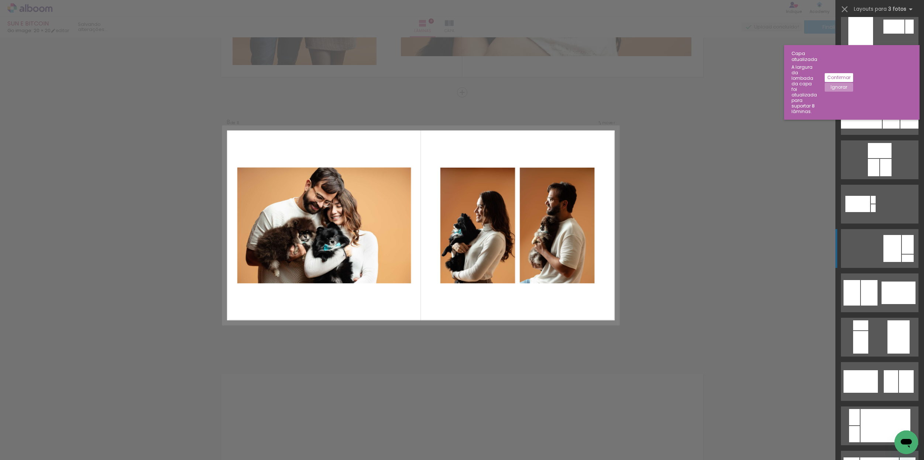
scroll to position [0, 0]
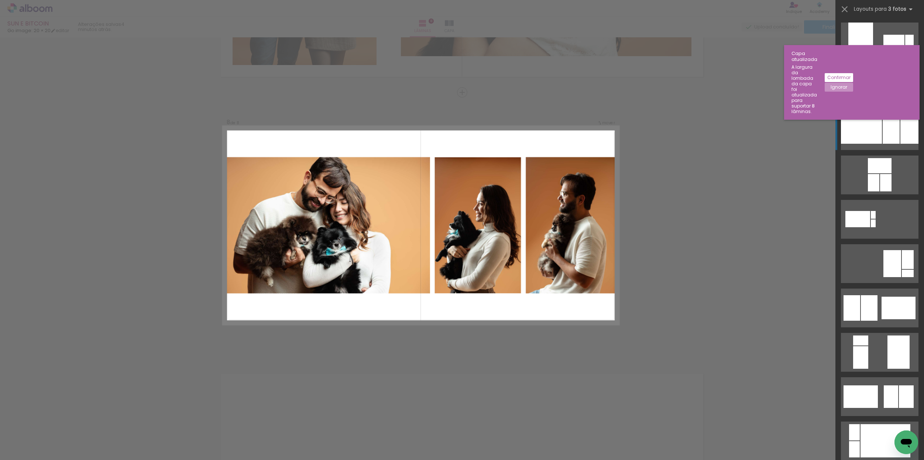
click at [876, 129] on div at bounding box center [861, 130] width 41 height 27
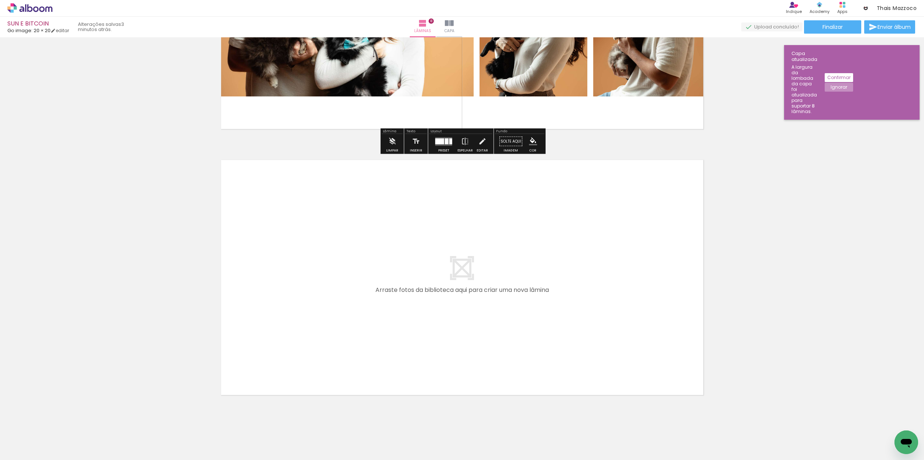
scroll to position [2045, 0]
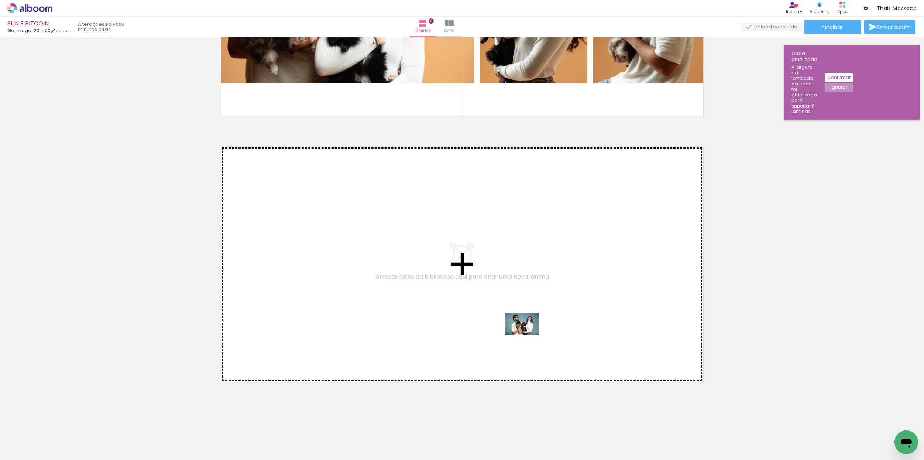
drag, startPoint x: 391, startPoint y: 437, endPoint x: 411, endPoint y: 396, distance: 45.6
click at [534, 326] on quentale-workspace at bounding box center [462, 230] width 924 height 460
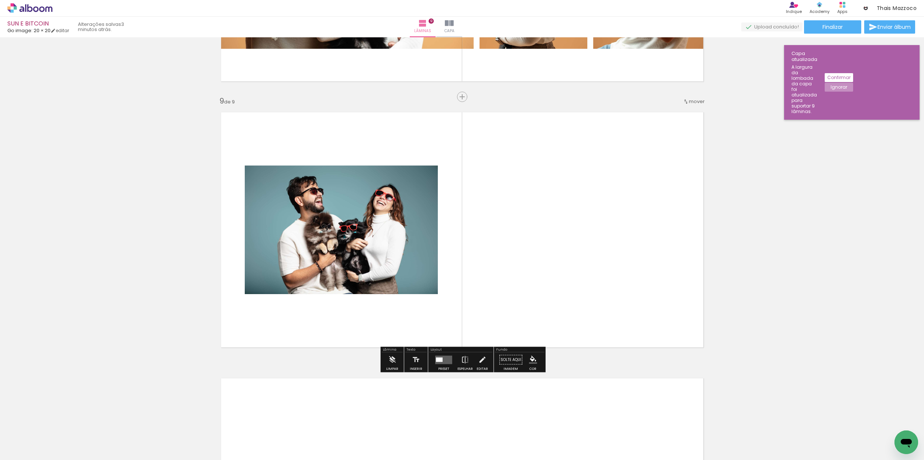
scroll to position [2084, 0]
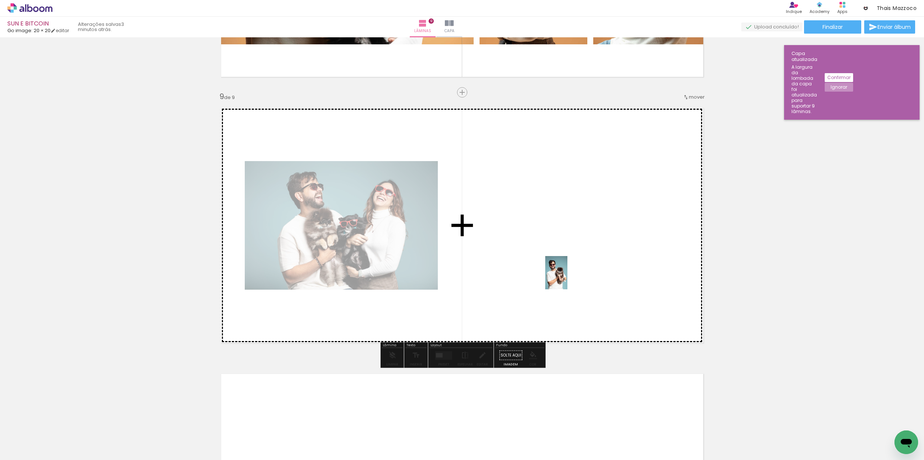
drag, startPoint x: 353, startPoint y: 436, endPoint x: 558, endPoint y: 277, distance: 260.0
click at [573, 273] on quentale-workspace at bounding box center [462, 230] width 924 height 460
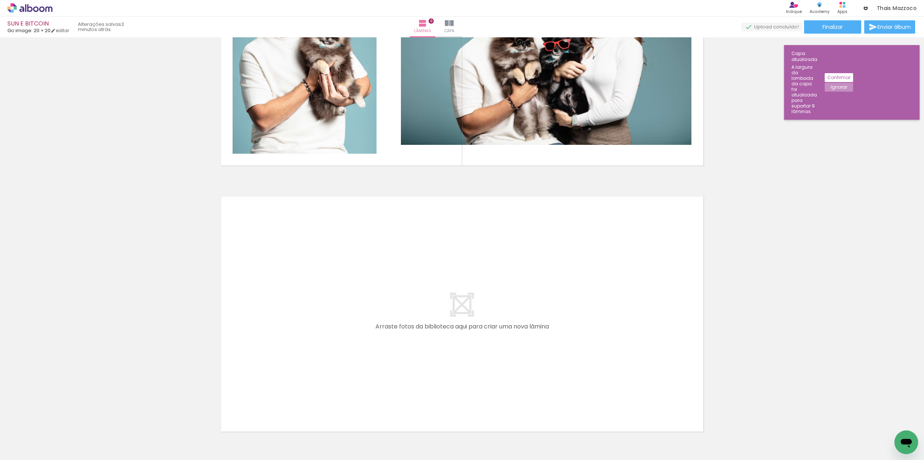
scroll to position [2311, 0]
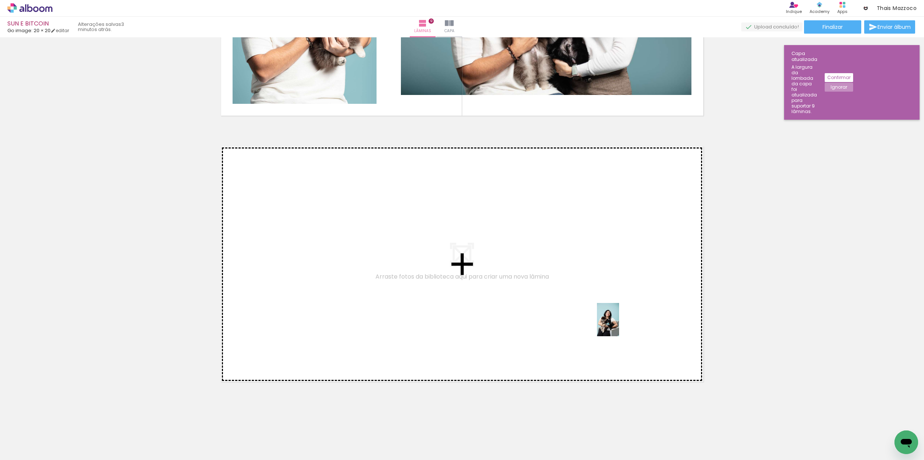
drag, startPoint x: 525, startPoint y: 430, endPoint x: 633, endPoint y: 314, distance: 158.6
click at [633, 314] on quentale-workspace at bounding box center [462, 230] width 924 height 460
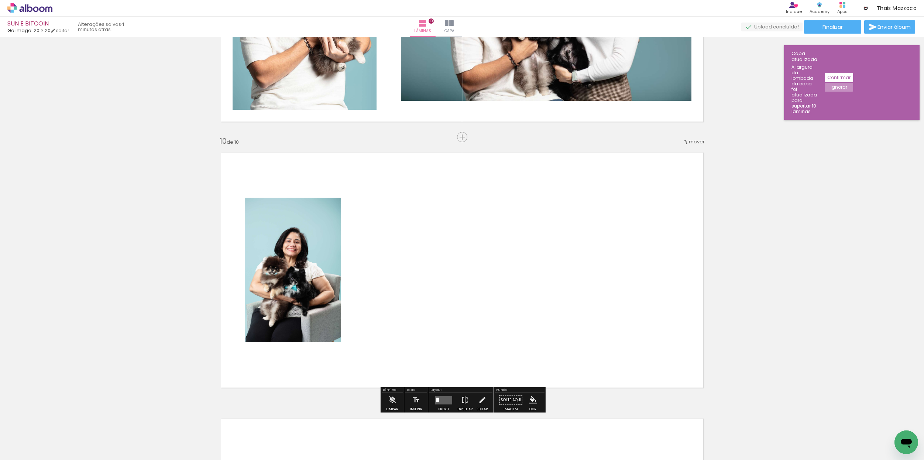
scroll to position [2317, 0]
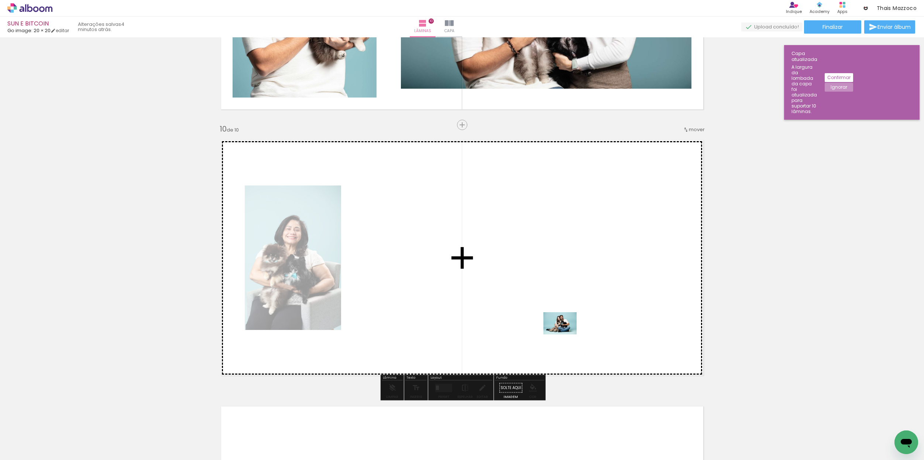
drag, startPoint x: 490, startPoint y: 426, endPoint x: 565, endPoint y: 335, distance: 118.6
click at [565, 335] on quentale-workspace at bounding box center [462, 230] width 924 height 460
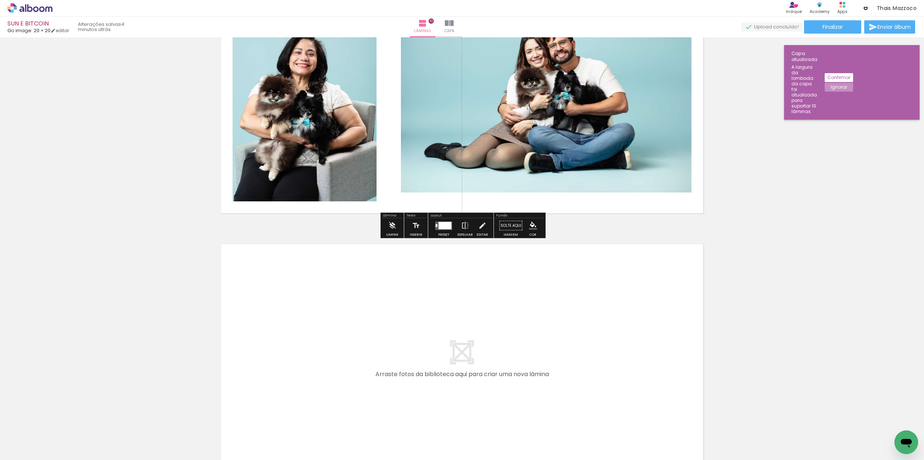
scroll to position [2499, 0]
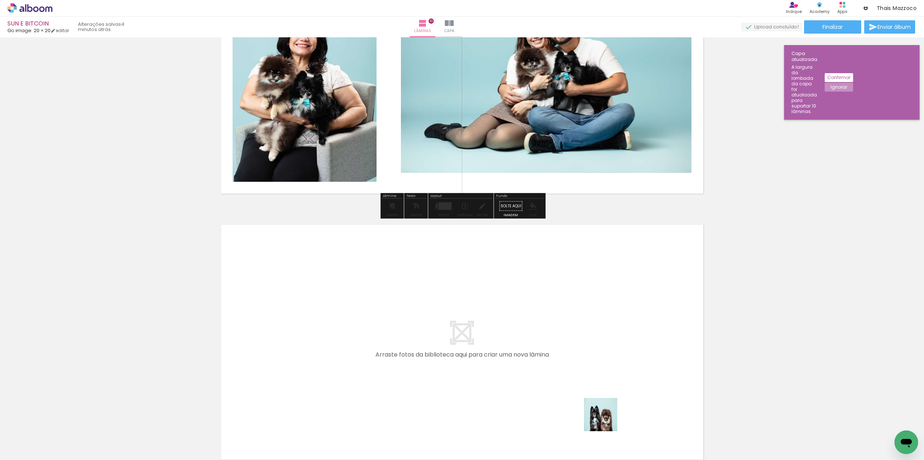
drag, startPoint x: 603, startPoint y: 430, endPoint x: 606, endPoint y: 356, distance: 73.9
click at [606, 356] on quentale-workspace at bounding box center [462, 230] width 924 height 460
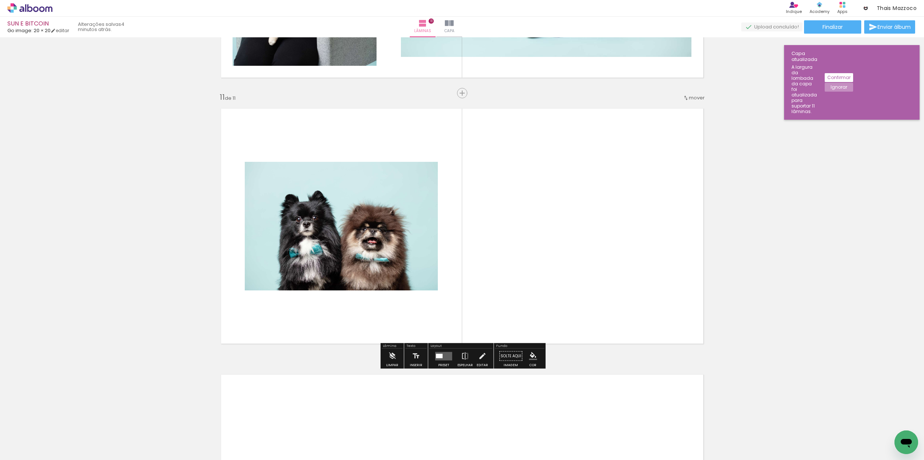
scroll to position [2615, 0]
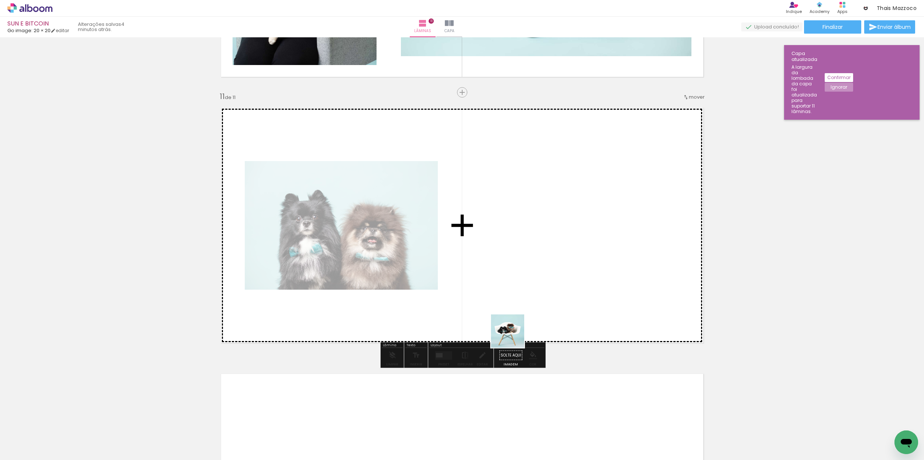
drag, startPoint x: 439, startPoint y: 430, endPoint x: 579, endPoint y: 267, distance: 214.7
click at [594, 255] on quentale-workspace at bounding box center [462, 230] width 924 height 460
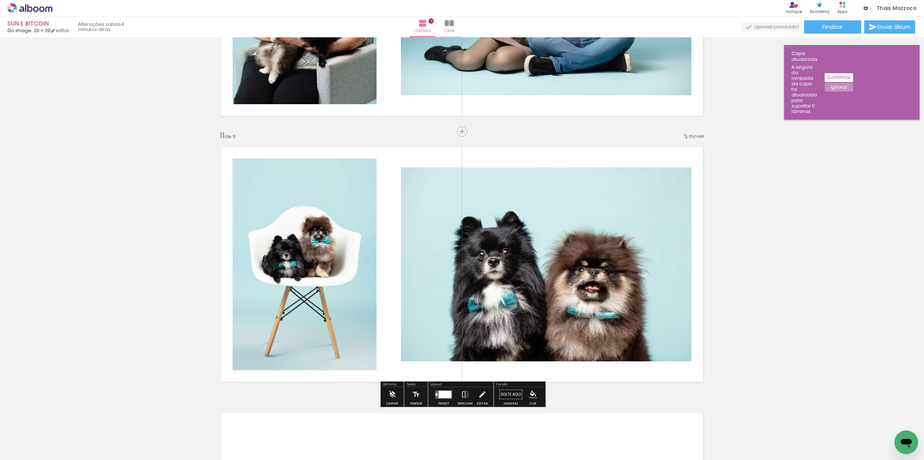
scroll to position [2576, 0]
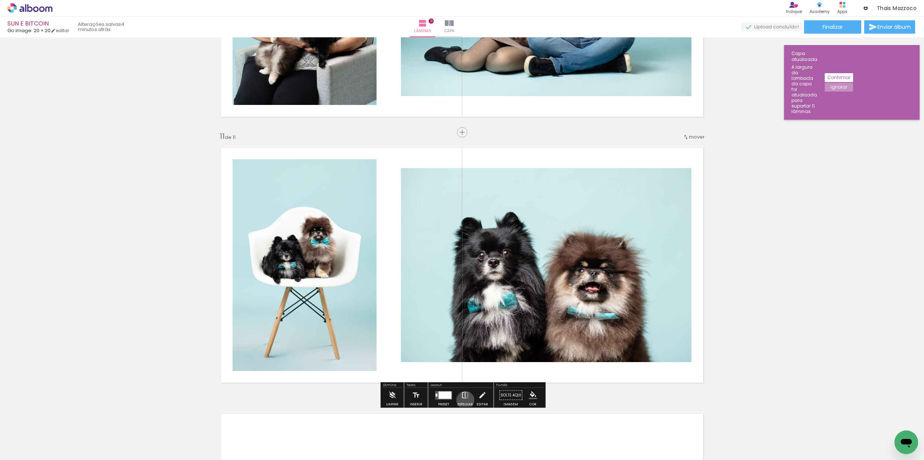
click at [464, 400] on iron-icon at bounding box center [465, 395] width 8 height 15
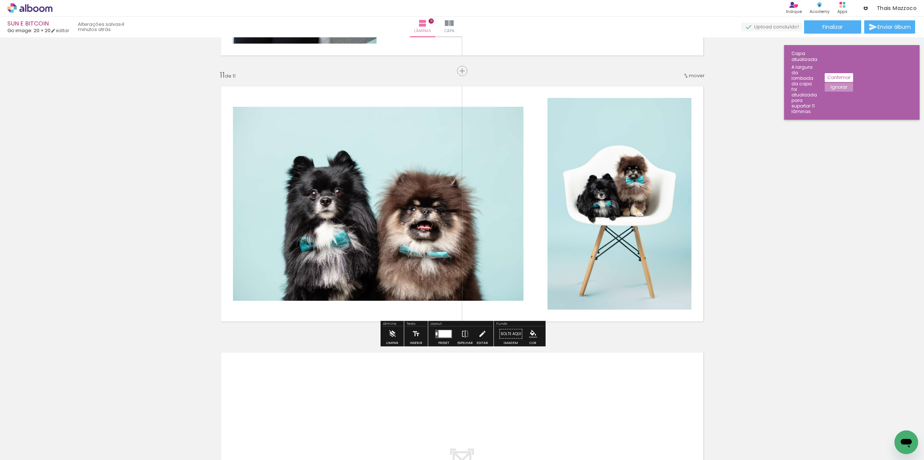
scroll to position [2638, 0]
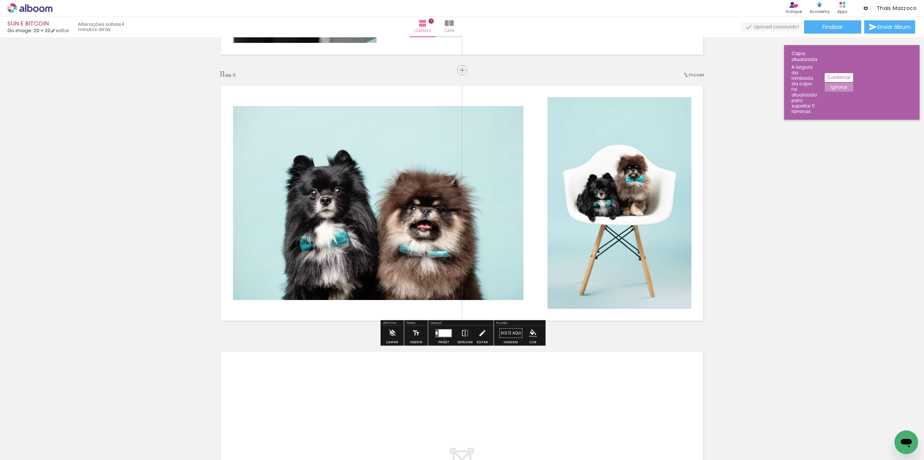
drag, startPoint x: 443, startPoint y: 339, endPoint x: 450, endPoint y: 337, distance: 7.8
click at [443, 339] on div at bounding box center [444, 333] width 20 height 15
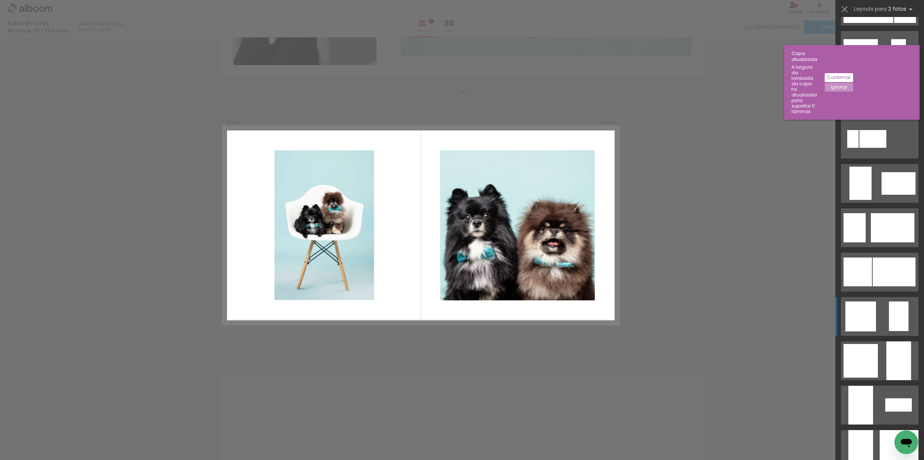
scroll to position [437, 0]
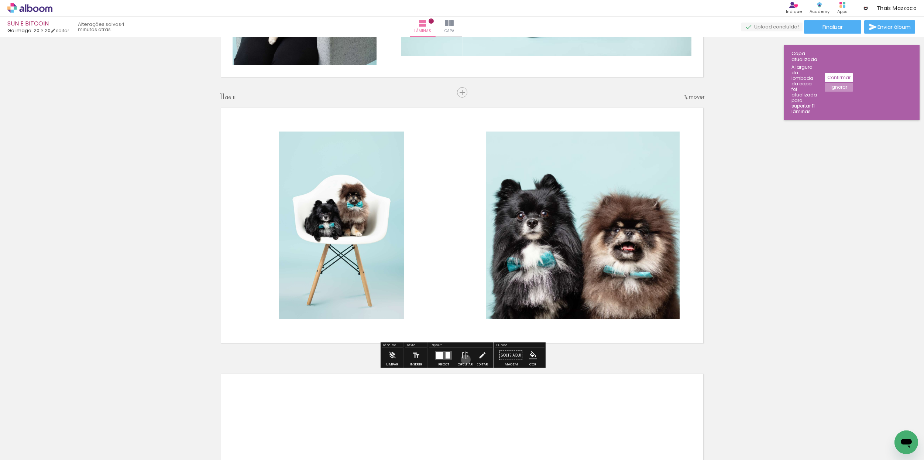
drag, startPoint x: 464, startPoint y: 359, endPoint x: 481, endPoint y: 347, distance: 21.4
click at [464, 359] on iron-icon at bounding box center [465, 355] width 8 height 15
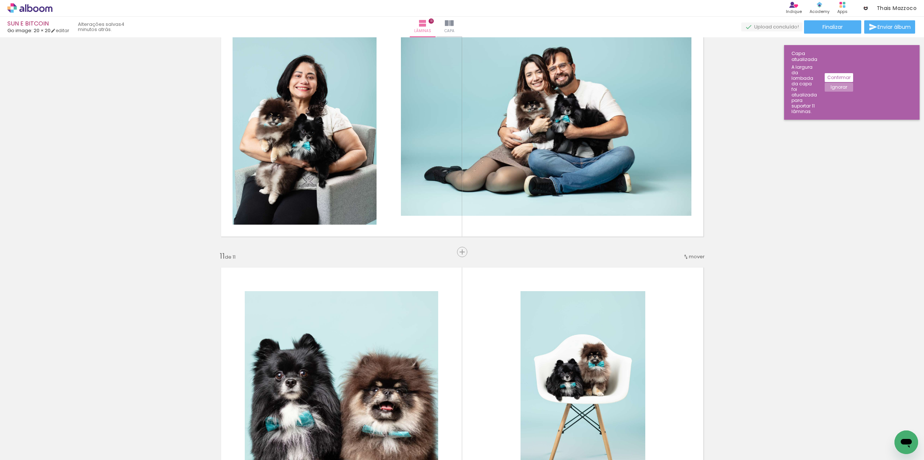
scroll to position [2452, 0]
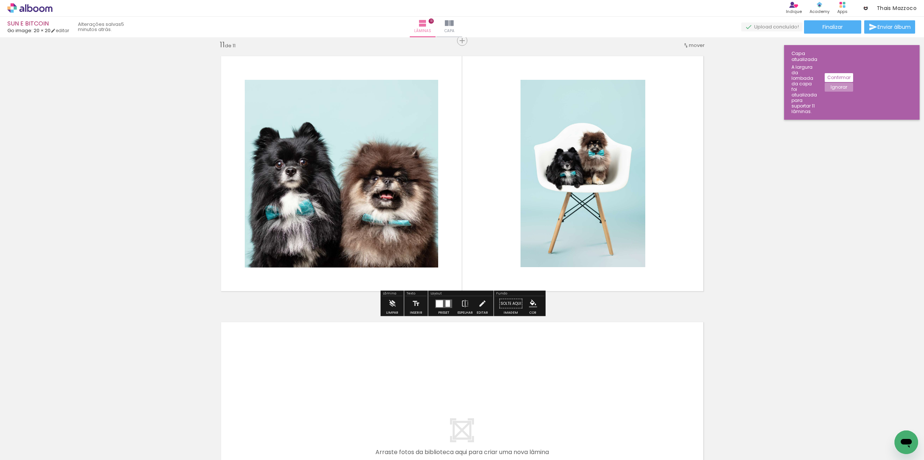
scroll to position [2719, 0]
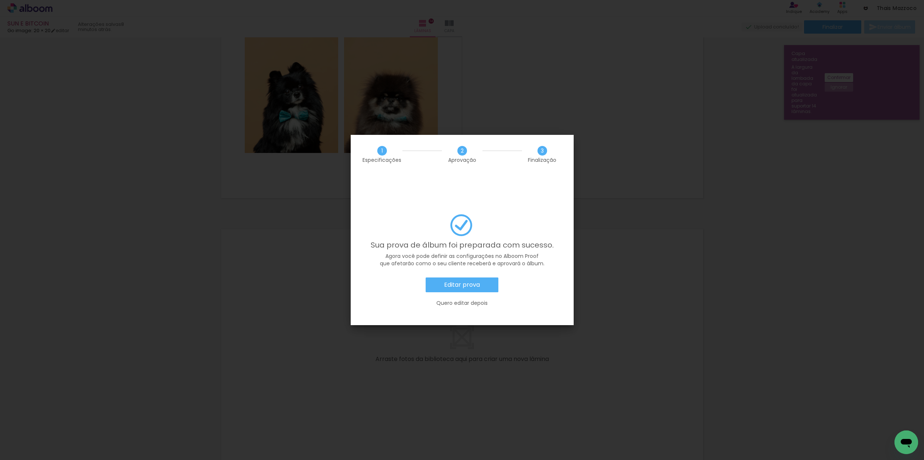
scroll to position [0, 834]
click at [0, 0] on slot "Editar prova" at bounding box center [0, 0] width 0 height 0
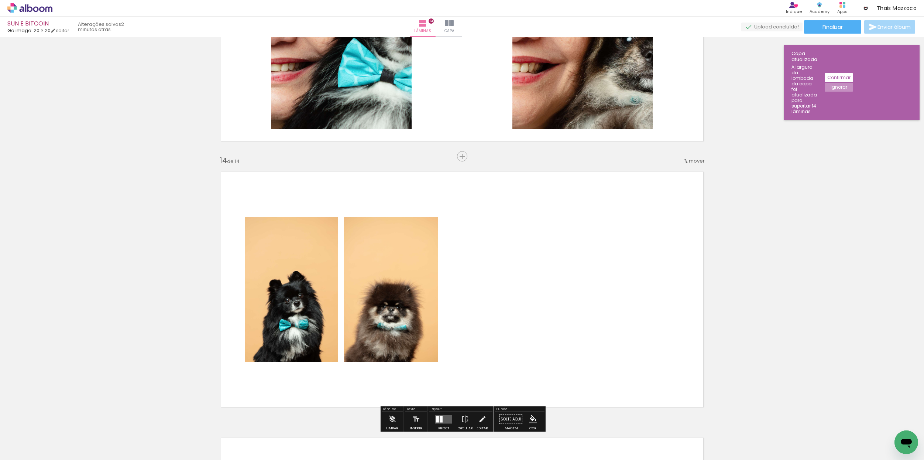
scroll to position [3336, 0]
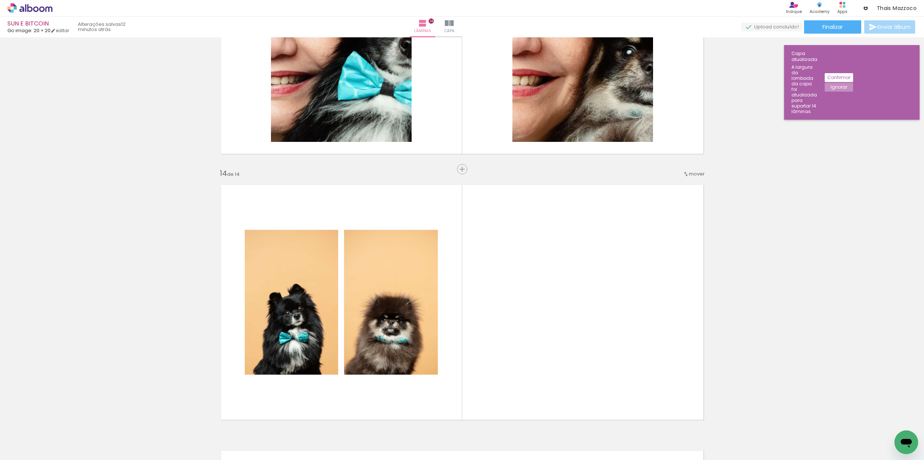
scroll to position [0, 834]
